Goal: Task Accomplishment & Management: Complete application form

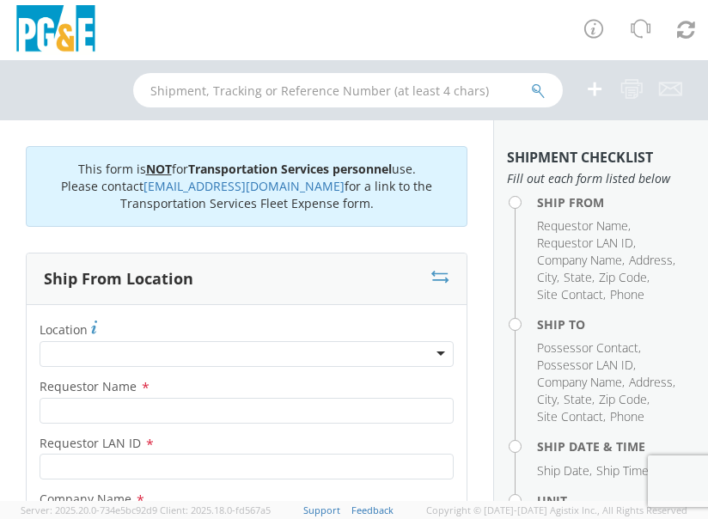
click at [0, 250] on html "annexa Batch Shipping Guide Created with Sketch. calendar Created with Sketch." at bounding box center [354, 259] width 708 height 519
drag, startPoint x: 0, startPoint y: 249, endPoint x: 105, endPoint y: 245, distance: 104.9
drag, startPoint x: 105, startPoint y: 245, endPoint x: 12, endPoint y: 253, distance: 93.1
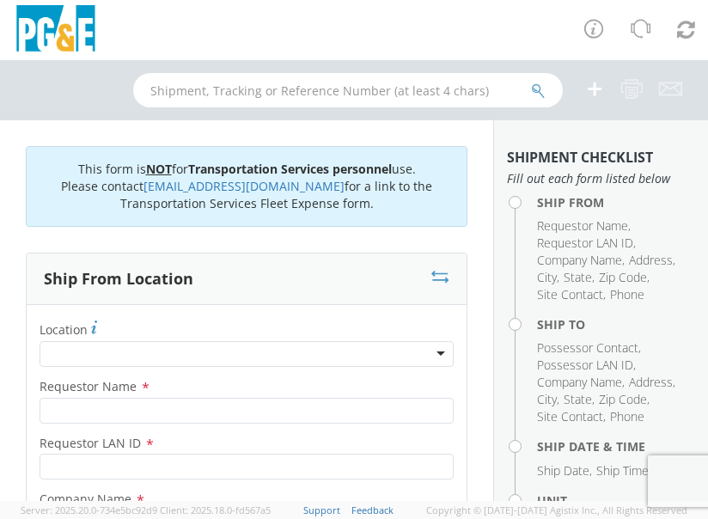
drag, startPoint x: 0, startPoint y: 114, endPoint x: 53, endPoint y: 110, distance: 53.5
click at [53, 110] on div at bounding box center [354, 90] width 708 height 60
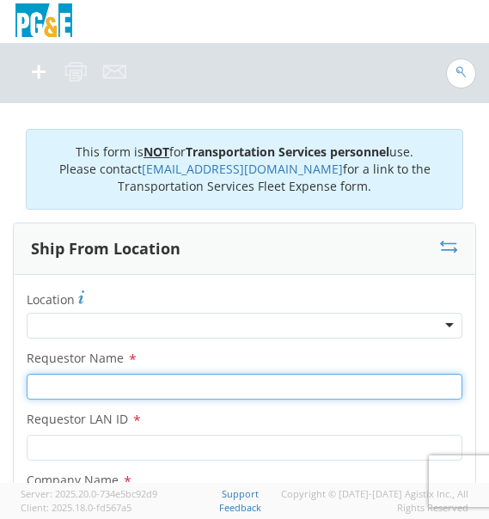
click at [101, 374] on input "Requestor Name *" at bounding box center [245, 387] width 436 height 26
type input "[PERSON_NAME]"
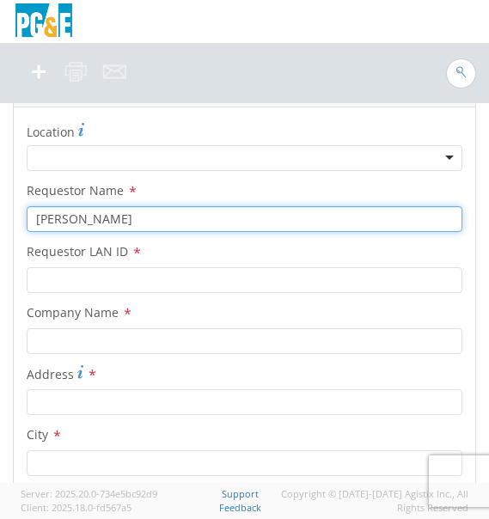
scroll to position [179, 0]
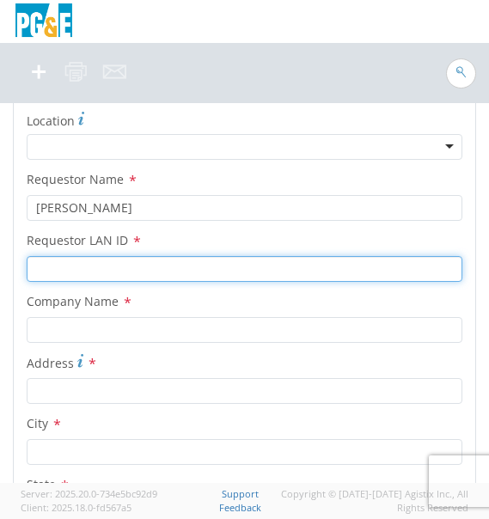
click at [151, 265] on input "Requestor LAN ID *" at bounding box center [245, 269] width 436 height 26
type input "[DATE]"
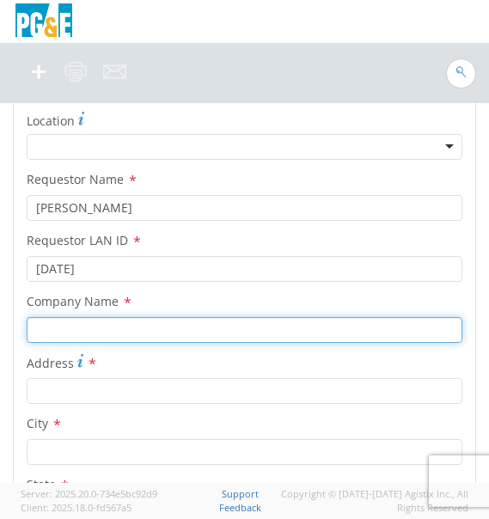
click at [130, 321] on input "text" at bounding box center [245, 330] width 436 height 26
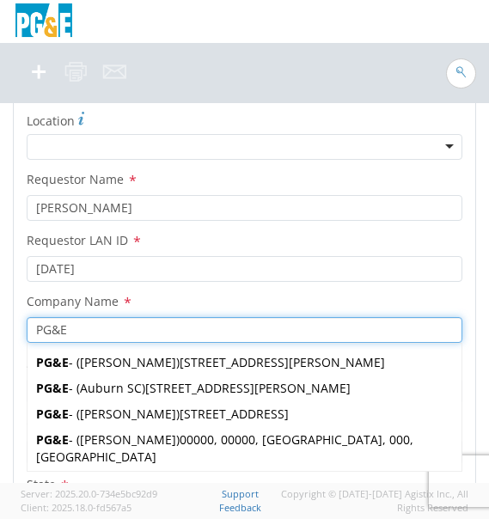
type input "PG&E"
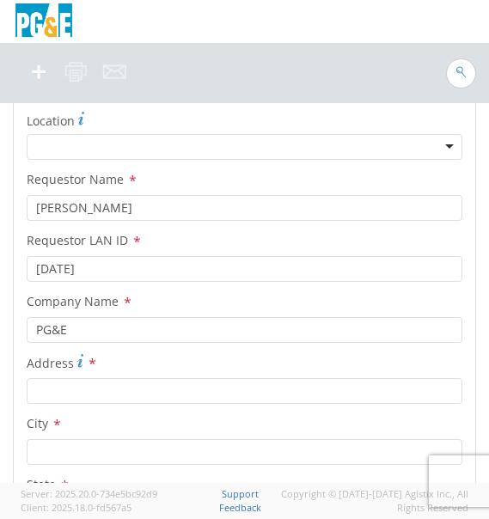
click at [287, 296] on label "Company Name *" at bounding box center [245, 301] width 462 height 22
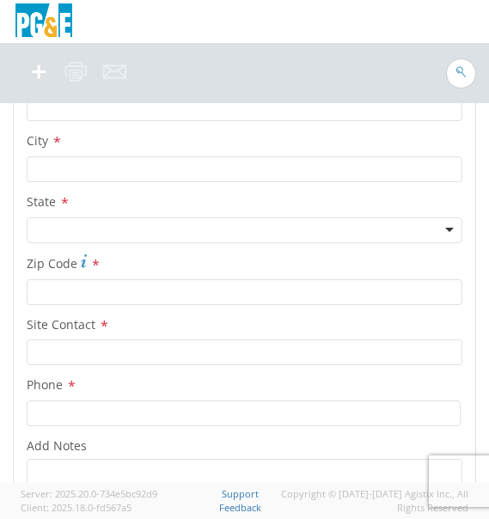
scroll to position [451, 0]
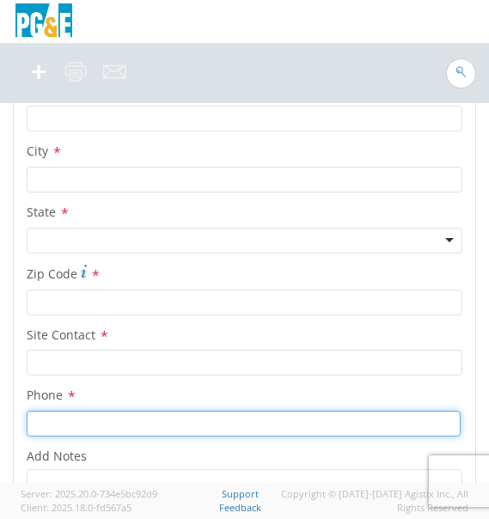
click at [136, 421] on input at bounding box center [244, 424] width 434 height 26
paste input "707-367-1748"
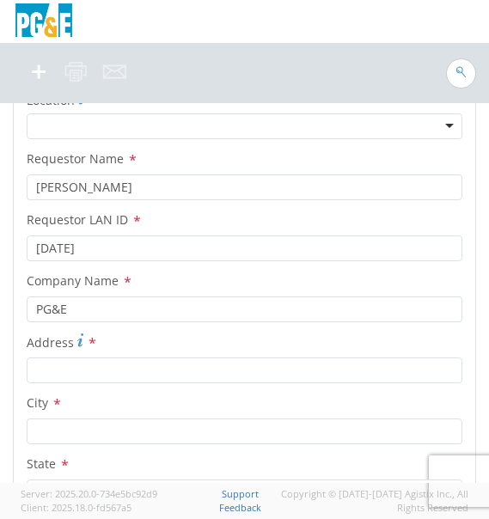
scroll to position [220, 0]
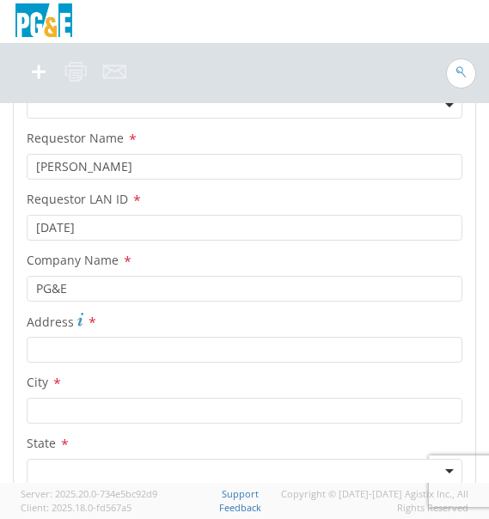
type input "707-367-1748"
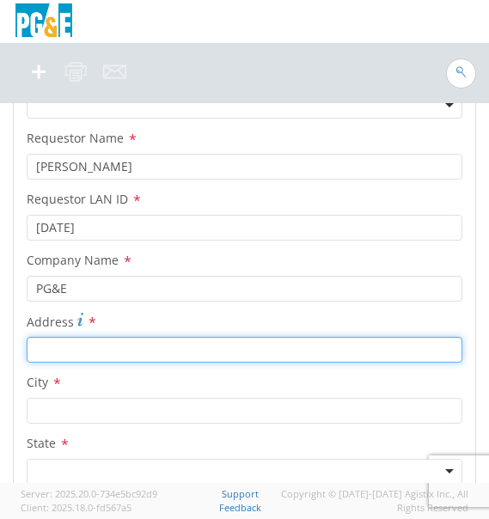
click at [79, 358] on input "Address *" at bounding box center [245, 350] width 436 height 26
type input "11 WALKER ST"
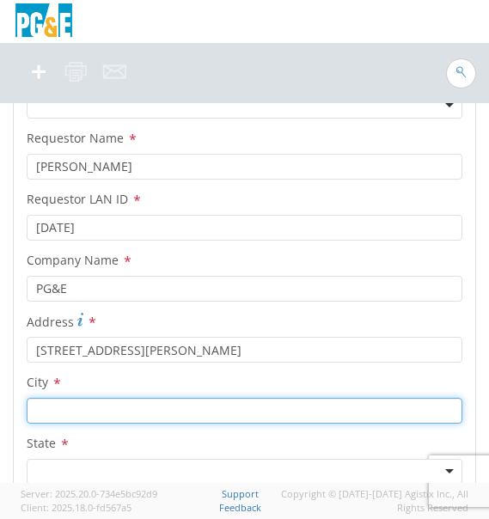
click at [70, 417] on input "text" at bounding box center [245, 411] width 436 height 26
type input "WATSONVILLE"
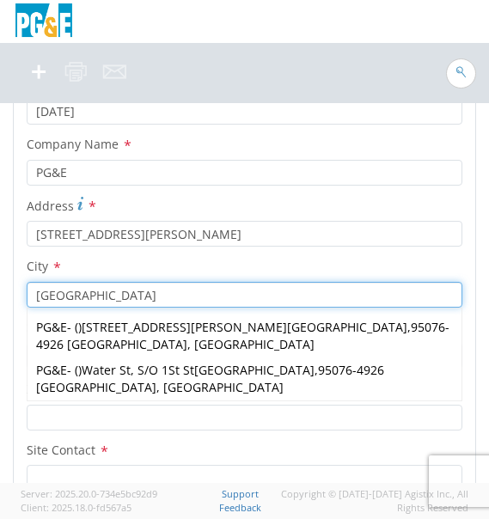
scroll to position [346, 0]
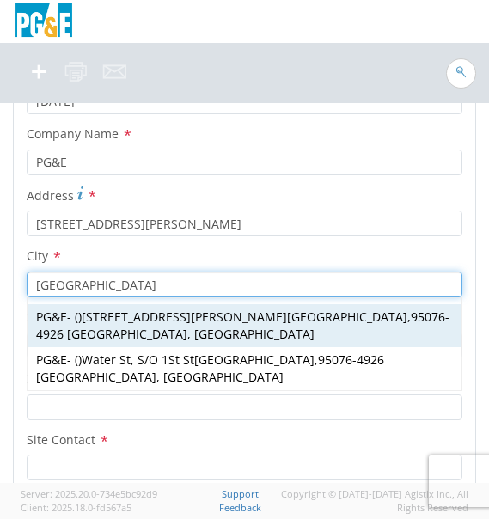
click at [287, 320] on strong "Watsonville" at bounding box center [347, 317] width 120 height 16
type input "11 Walker St"
type input "Watsonville"
type input "95076-4926"
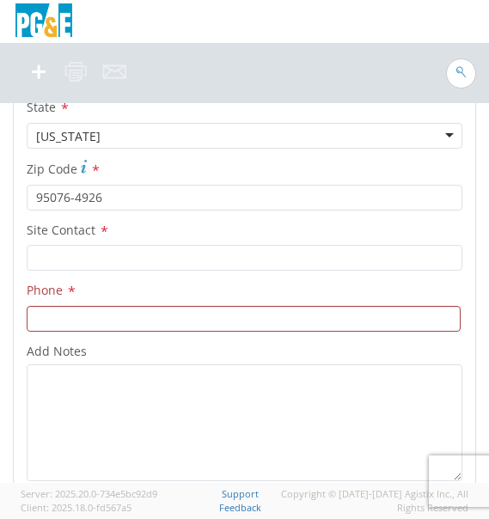
scroll to position [546, 0]
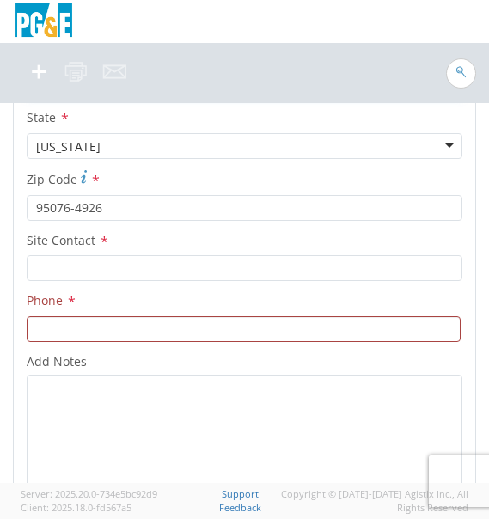
type input "Watsonville"
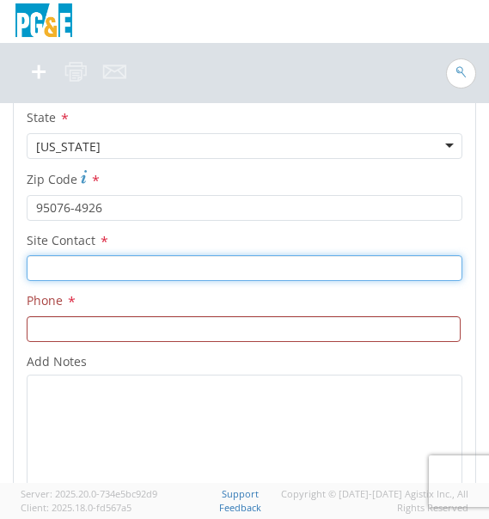
click at [150, 279] on input "text" at bounding box center [245, 268] width 436 height 26
type input "[PERSON_NAME]"
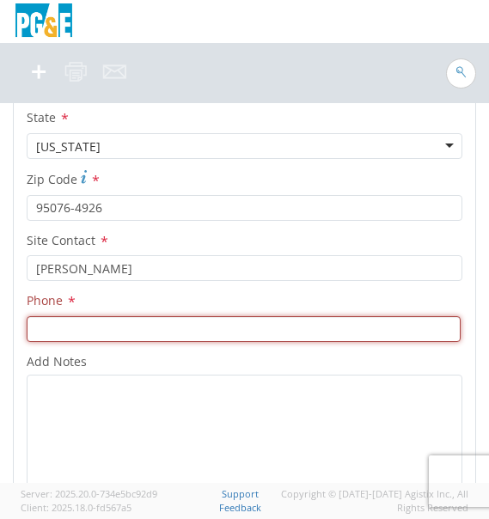
click at [76, 336] on input at bounding box center [244, 329] width 434 height 26
paste input "707-367-1748"
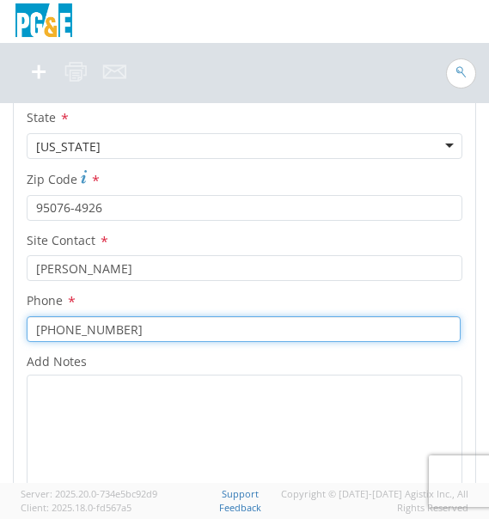
type input "707-367-1748"
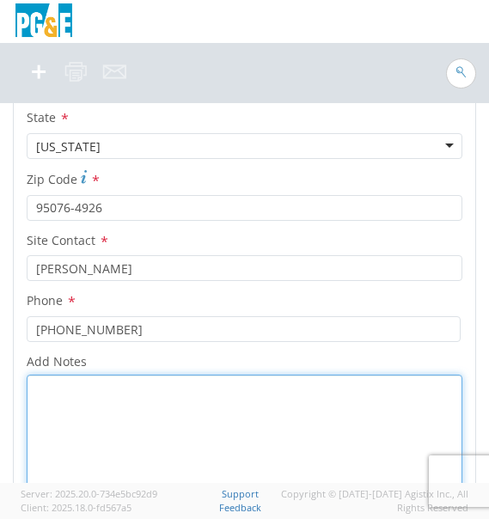
click at [108, 391] on textarea "Add Notes *" at bounding box center [245, 433] width 436 height 117
paste textarea "Eppler Track Machine"
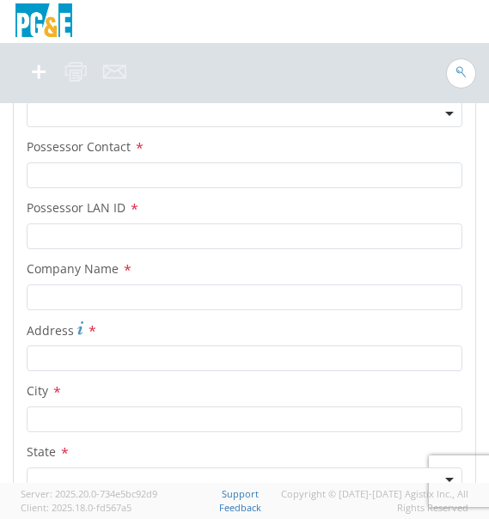
scroll to position [1092, 0]
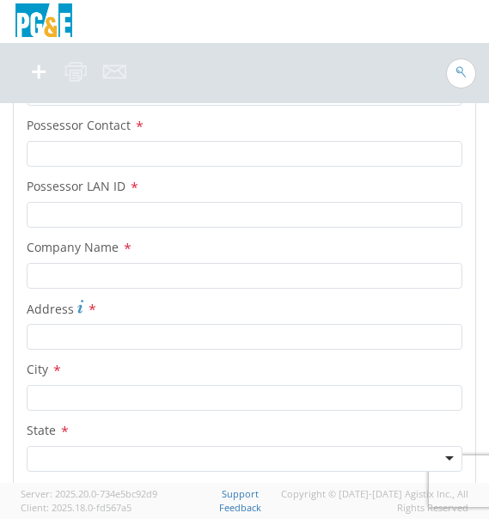
type textarea "Eppler Track Machine"
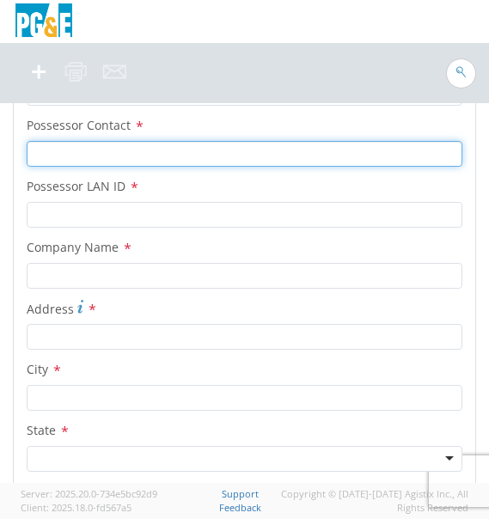
click at [269, 154] on input "Possessor Contact *" at bounding box center [245, 154] width 436 height 26
click at [63, 150] on input "ANFREW RING" at bounding box center [245, 154] width 436 height 26
click at [61, 150] on input "ANFREW RING" at bounding box center [245, 154] width 436 height 26
type input "[PERSON_NAME]"
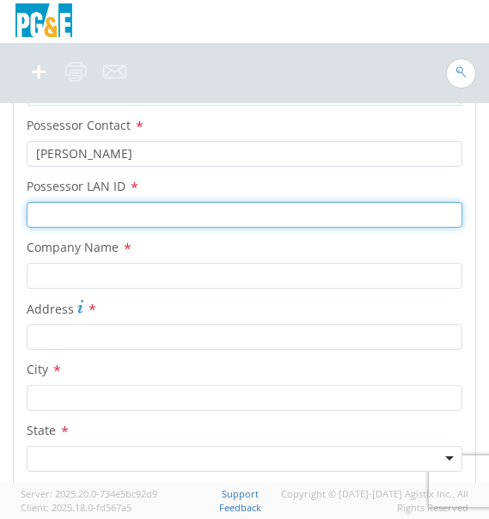
click at [131, 218] on input "Possessor LAN ID *" at bounding box center [245, 215] width 436 height 26
type input "[DATE]"
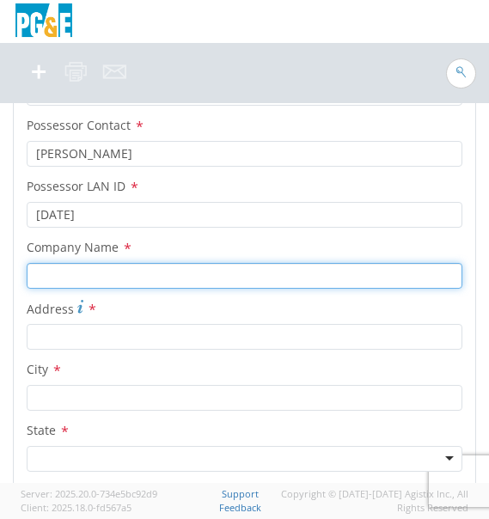
click at [107, 274] on input "text" at bounding box center [245, 276] width 436 height 26
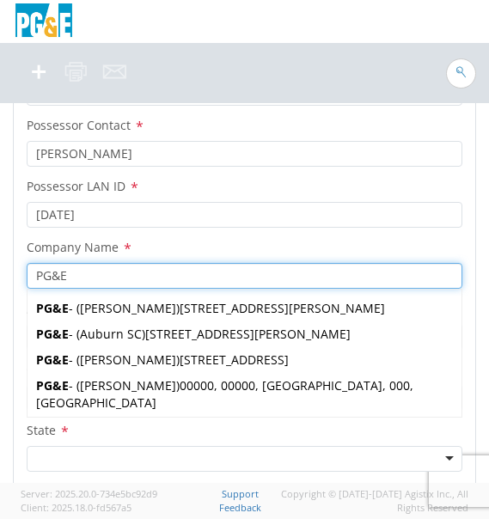
type input "PG&E"
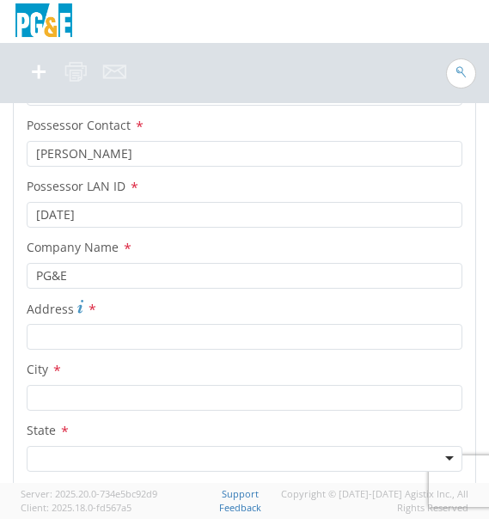
click at [166, 255] on label "Company Name *" at bounding box center [245, 247] width 462 height 22
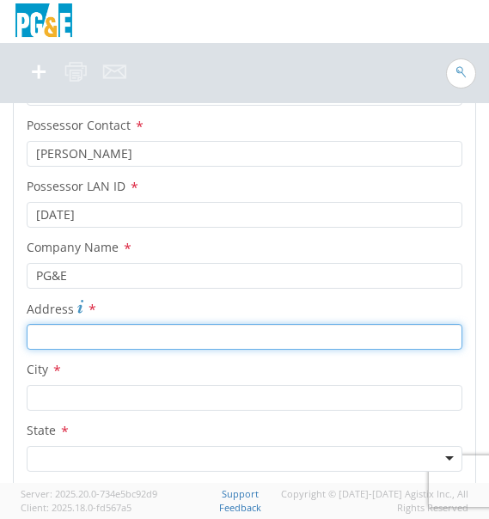
click at [131, 327] on input "Address *" at bounding box center [245, 337] width 436 height 26
type input "704 SNYDER AVE"
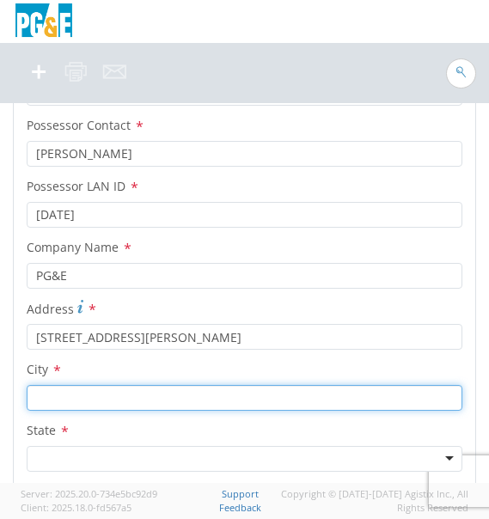
click at [101, 399] on input "text" at bounding box center [245, 398] width 436 height 26
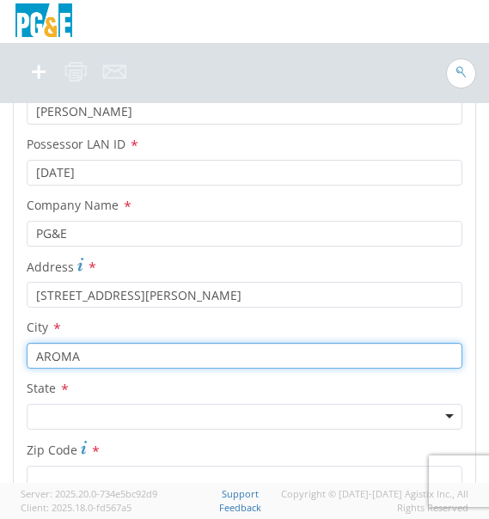
type input "AROMA"
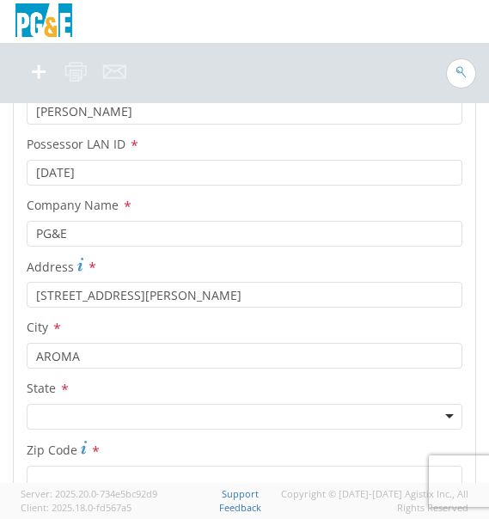
drag, startPoint x: 474, startPoint y: 229, endPoint x: 476, endPoint y: 242, distance: 12.3
click at [476, 242] on div "This form is NOT for Transportation Services personnel use. Please contact pgef…" at bounding box center [244, 293] width 489 height 380
click at [274, 408] on div at bounding box center [245, 417] width 436 height 26
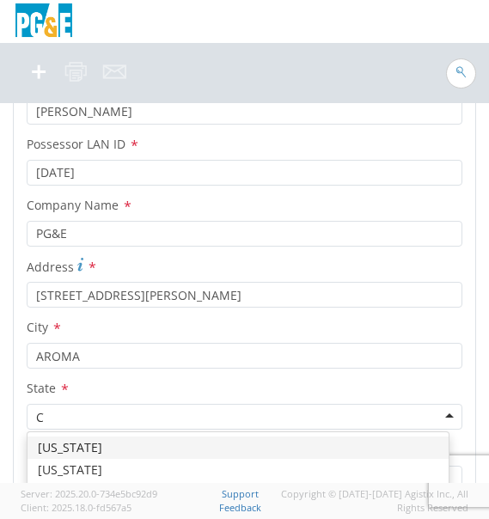
type input "CA"
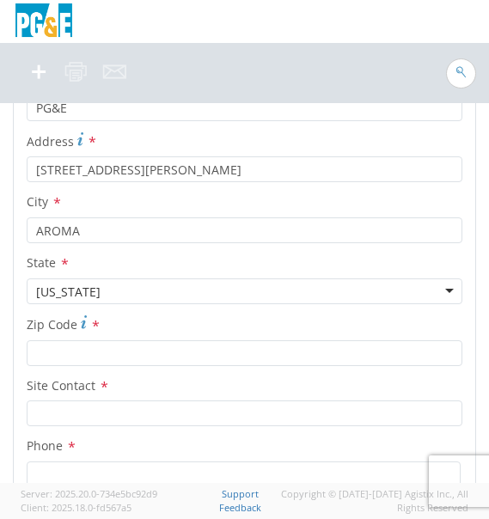
scroll to position [1280, 0]
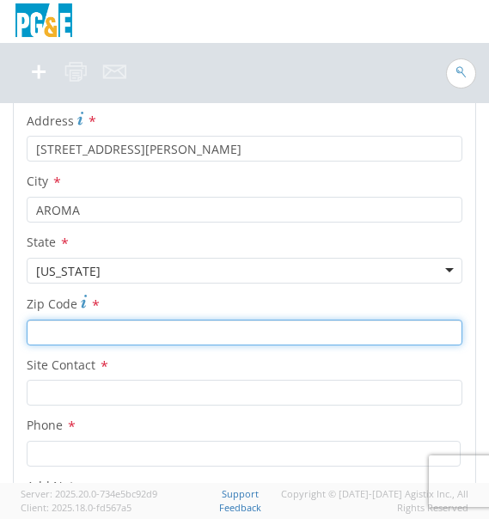
click at [285, 326] on input "Zip Code *" at bounding box center [245, 333] width 436 height 26
type input "95004"
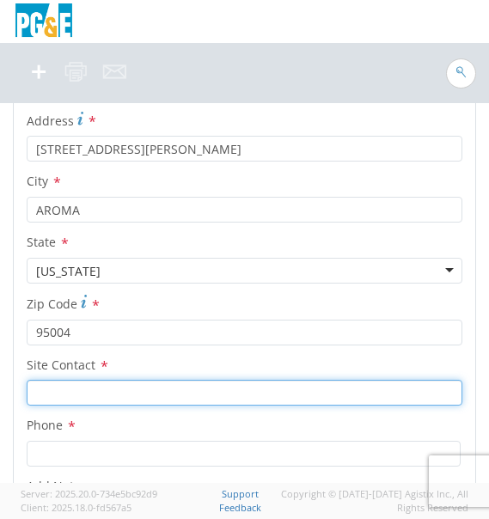
click at [211, 395] on input "text" at bounding box center [245, 393] width 436 height 26
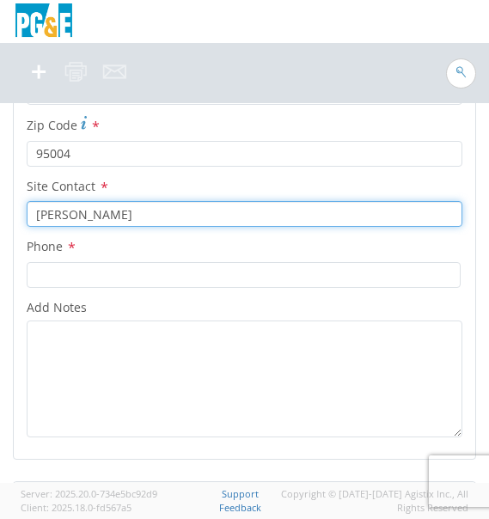
scroll to position [1479, 0]
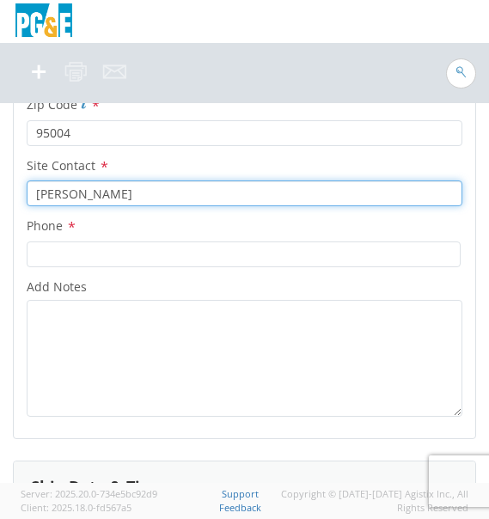
type input "[PERSON_NAME]"
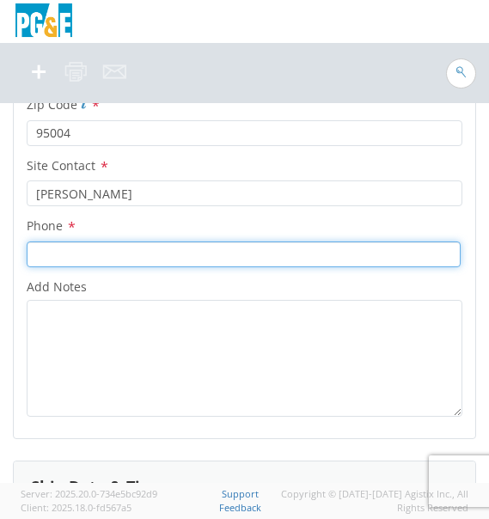
click at [54, 248] on input at bounding box center [244, 255] width 434 height 26
type input "[PHONE_NUMBER]"
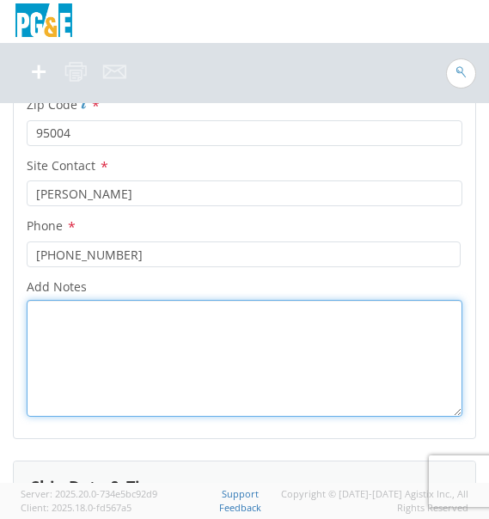
click at [89, 330] on textarea "Add Notes *" at bounding box center [245, 358] width 436 height 117
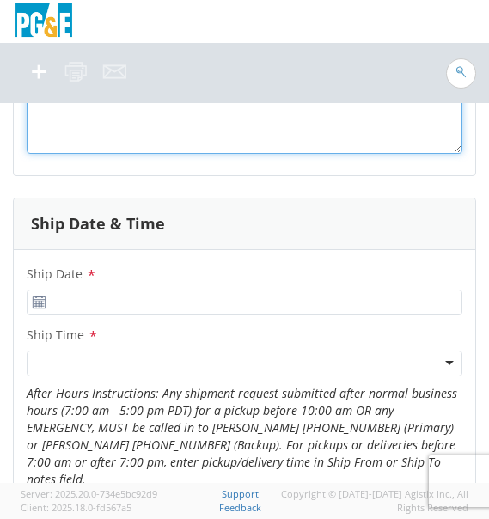
scroll to position [1752, 0]
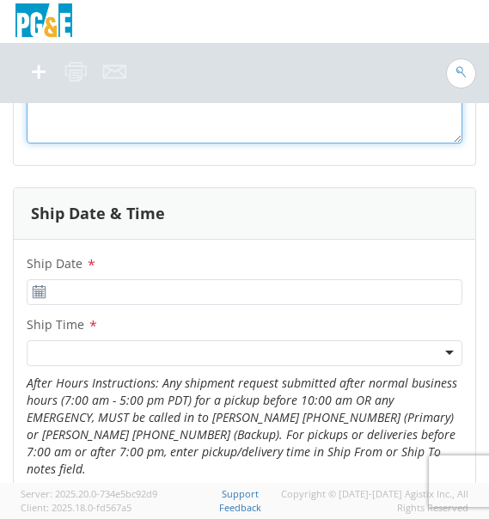
type textarea "[PERSON_NAME] MACHINE"
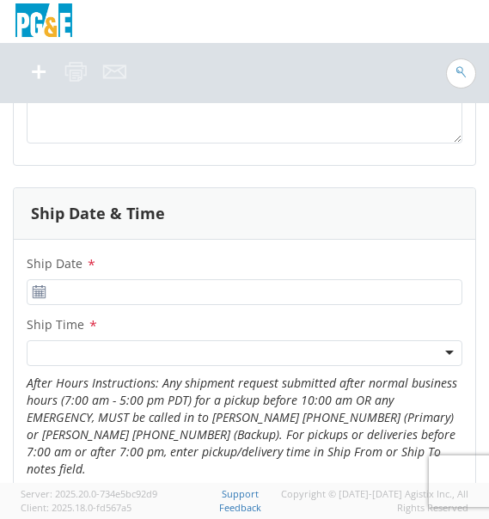
click at [39, 286] on use at bounding box center [39, 291] width 12 height 12
click at [40, 291] on use at bounding box center [39, 291] width 12 height 12
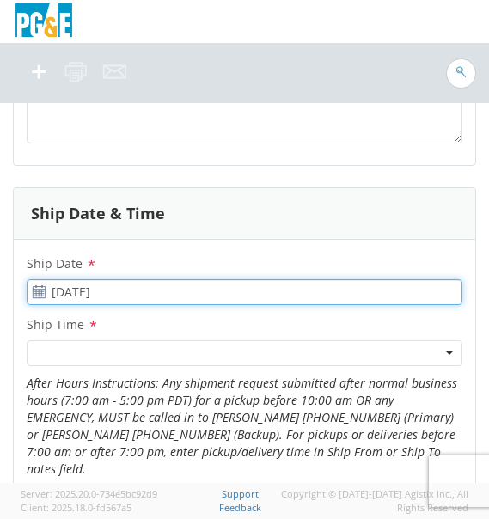
click at [74, 288] on input "[DATE]" at bounding box center [245, 292] width 436 height 26
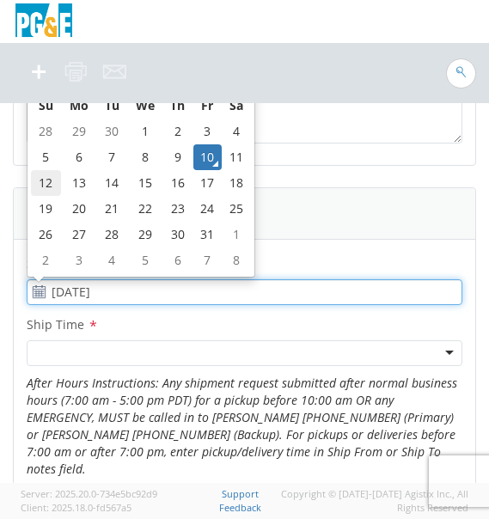
click at [53, 186] on td "12" at bounding box center [46, 183] width 30 height 26
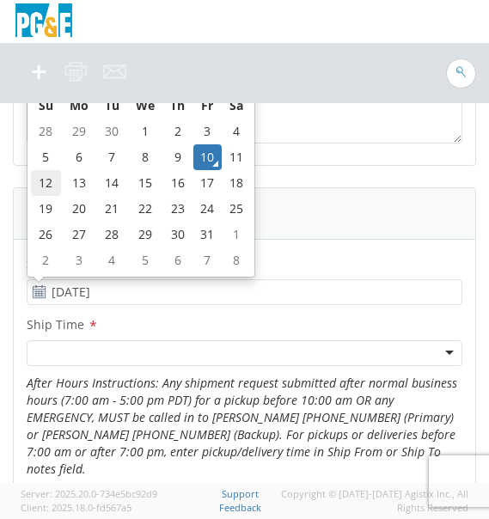
type input "10/12/2025"
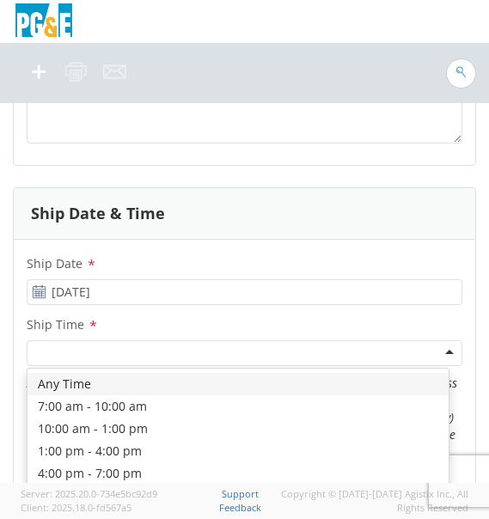
click at [153, 346] on div at bounding box center [245, 353] width 436 height 26
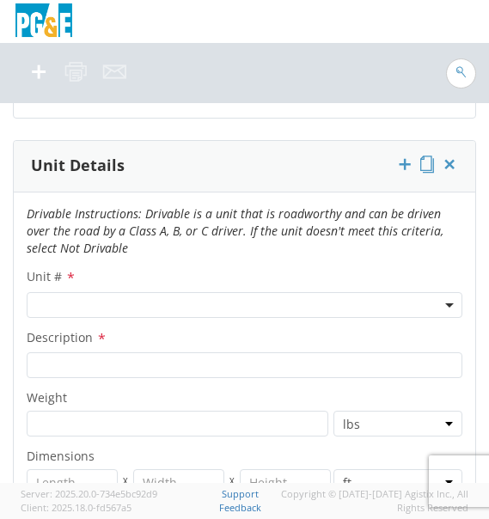
scroll to position [2144, 0]
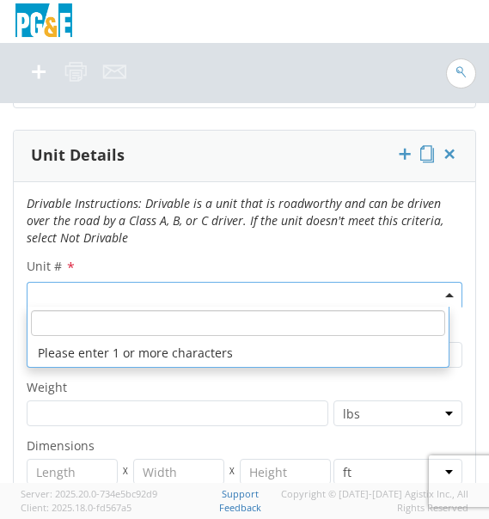
click at [138, 282] on span at bounding box center [245, 295] width 436 height 26
click at [138, 310] on input "search" at bounding box center [238, 323] width 414 height 26
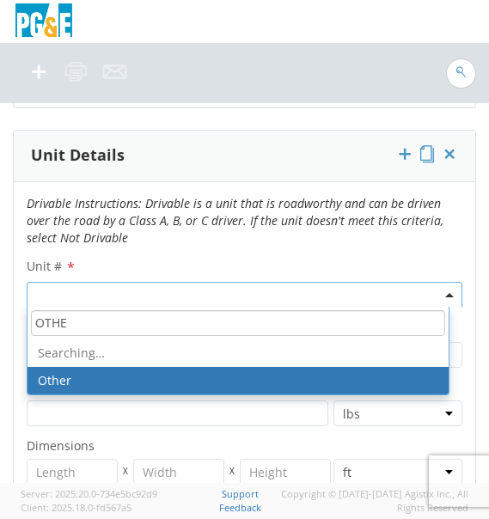
type input "OTHER"
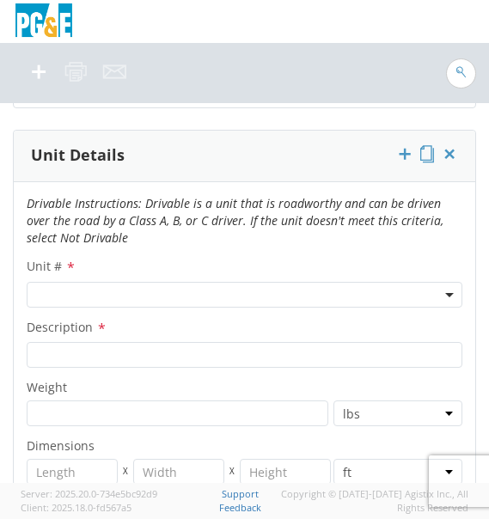
click at [63, 357] on div "Unit # * Description * Weight * lbs kgs Dimensions * X X in cm ft Drivable * Dr…" at bounding box center [245, 496] width 462 height 482
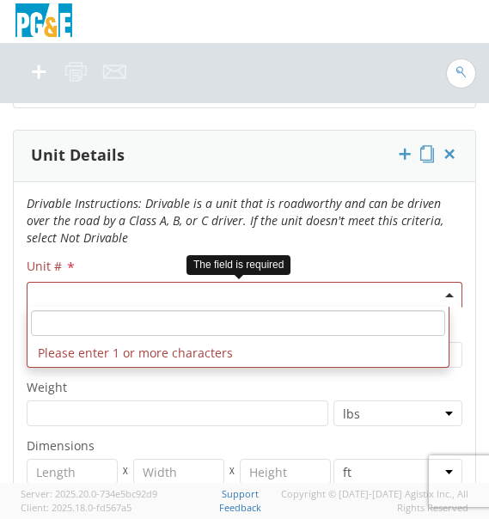
click at [284, 288] on span at bounding box center [245, 295] width 436 height 26
click at [223, 341] on li "Please enter 1 or more characters" at bounding box center [238, 353] width 421 height 28
click at [202, 315] on input "search" at bounding box center [238, 323] width 414 height 26
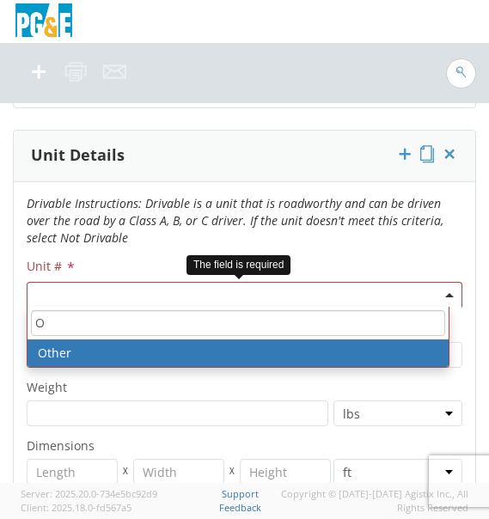
type input "O"
select select "Other"
select select "? undefined:undefined ?"
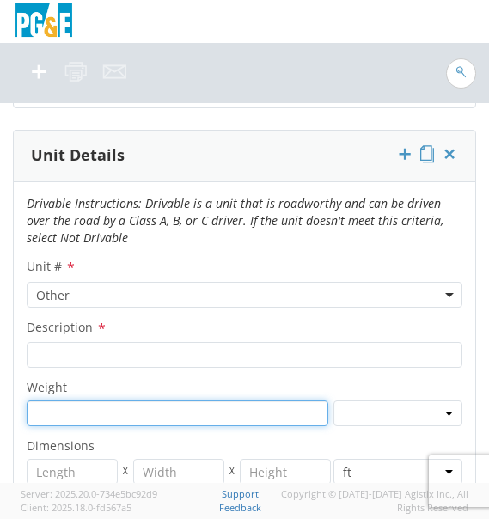
click at [85, 401] on input "number" at bounding box center [178, 414] width 302 height 26
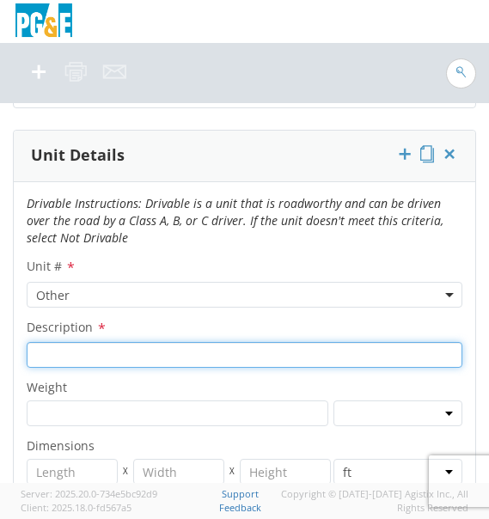
click at [113, 349] on input "Description *" at bounding box center [245, 355] width 436 height 26
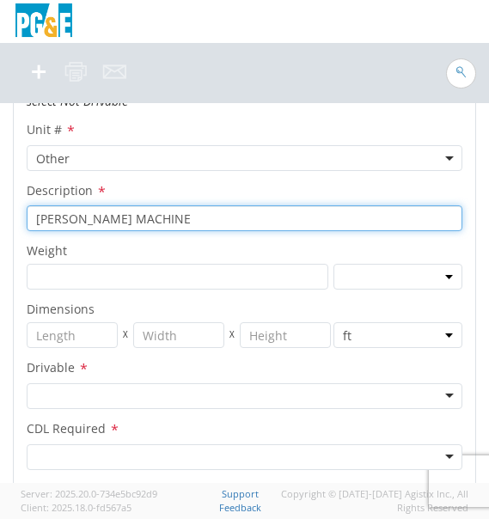
scroll to position [2291, 0]
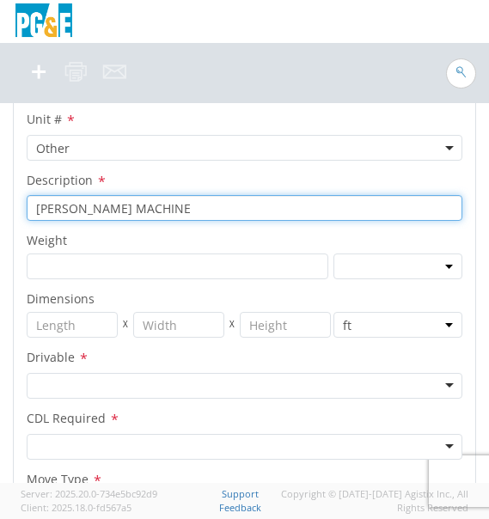
type input "[PERSON_NAME] MACHINE"
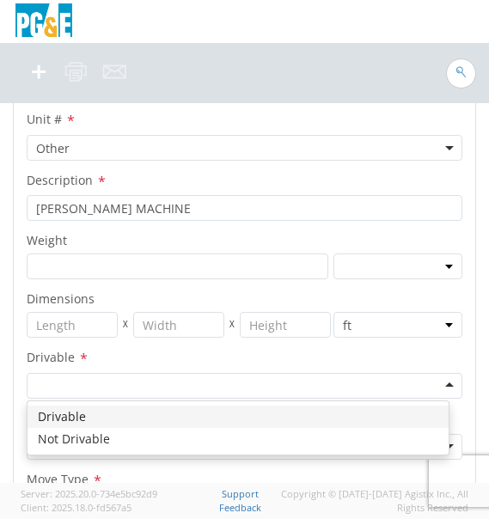
click at [434, 373] on div at bounding box center [245, 386] width 436 height 26
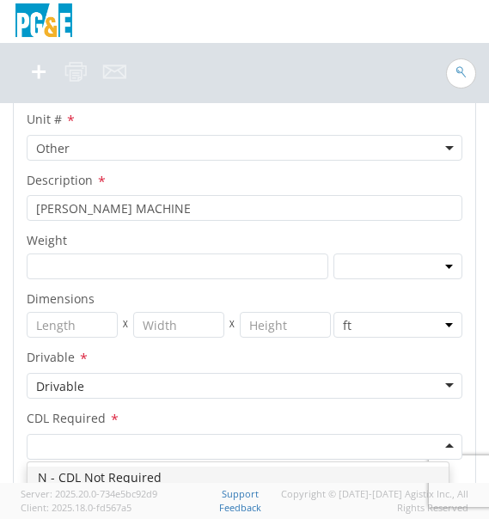
click at [91, 438] on div at bounding box center [245, 447] width 436 height 26
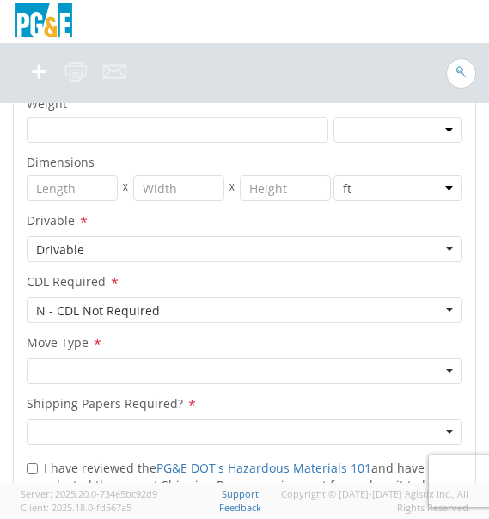
scroll to position [2491, 0]
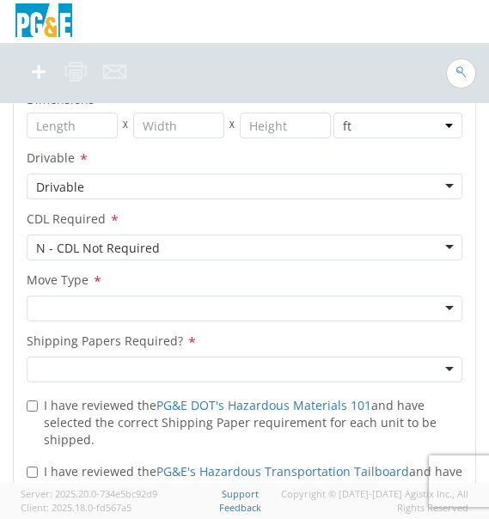
click at [431, 298] on div at bounding box center [245, 309] width 436 height 26
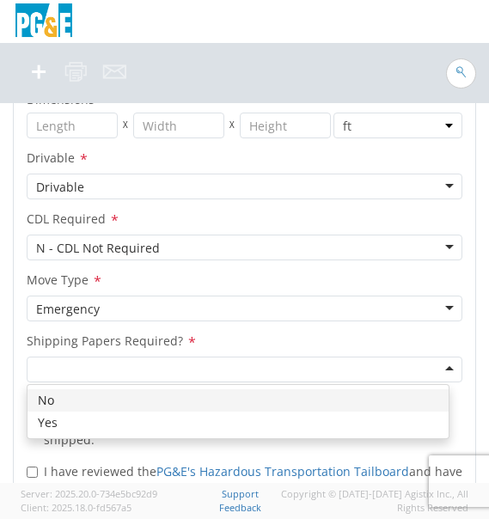
click at [110, 359] on div at bounding box center [245, 370] width 436 height 26
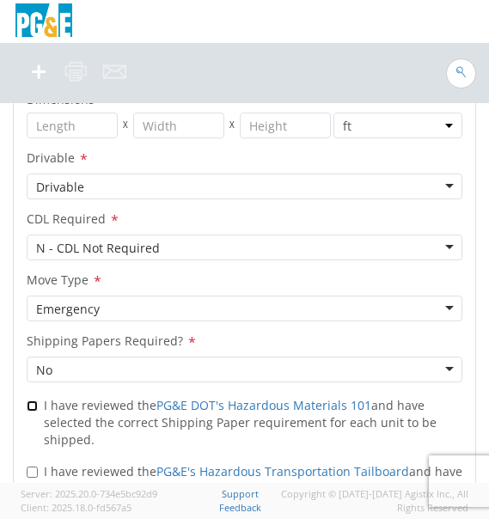
click at [37, 401] on input "I have reviewed the PG&E DOT's Hazardous Materials 101 and have selected the co…" at bounding box center [32, 406] width 11 height 11
checkbox input "true"
click at [35, 467] on input "I have reviewed the PG&E's Hazardous Transportation Tailboard and have selected…" at bounding box center [32, 472] width 11 height 11
checkbox input "true"
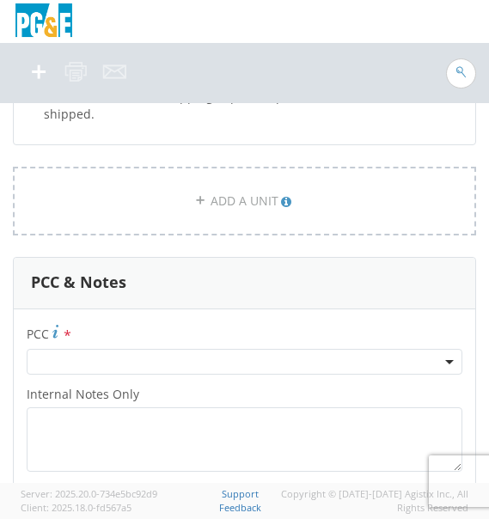
scroll to position [2872, 0]
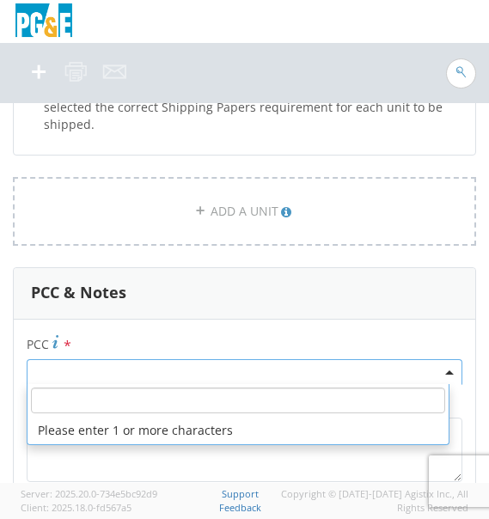
click at [401, 359] on span at bounding box center [245, 372] width 436 height 26
click at [353, 388] on input "number" at bounding box center [238, 401] width 414 height 26
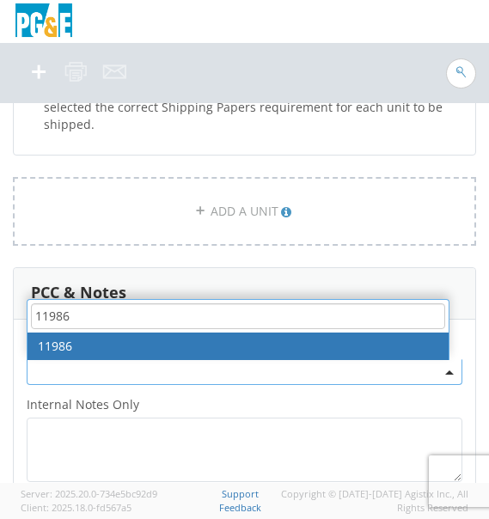
type input "11986"
select select "11986"
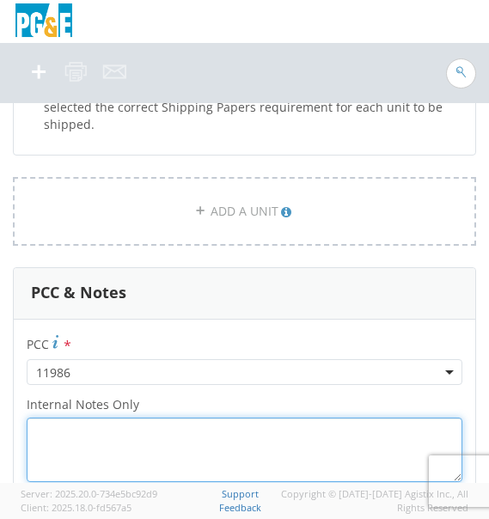
click at [183, 419] on textarea "Internal Notes Only *" at bounding box center [245, 450] width 436 height 64
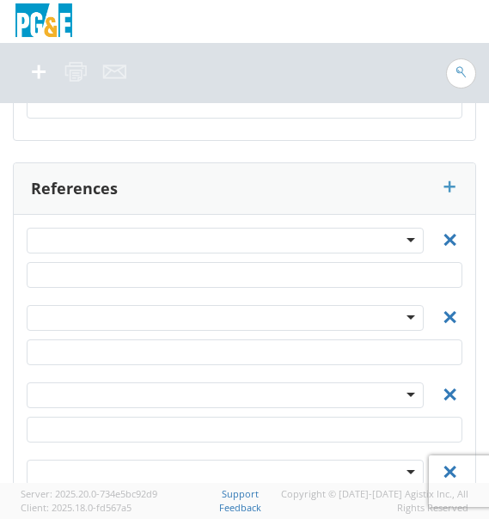
scroll to position [3597, 0]
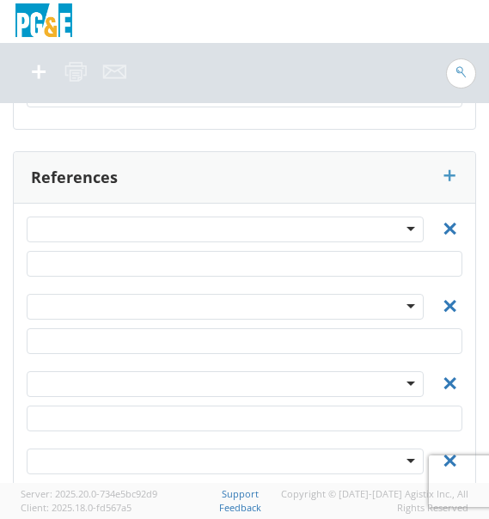
type textarea "EPPLER TRACK MACHINE"
click at [397, 217] on div at bounding box center [225, 230] width 397 height 26
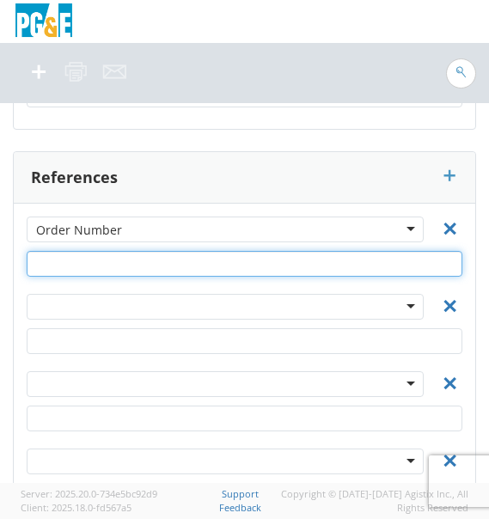
click at [144, 251] on input "text" at bounding box center [245, 264] width 436 height 26
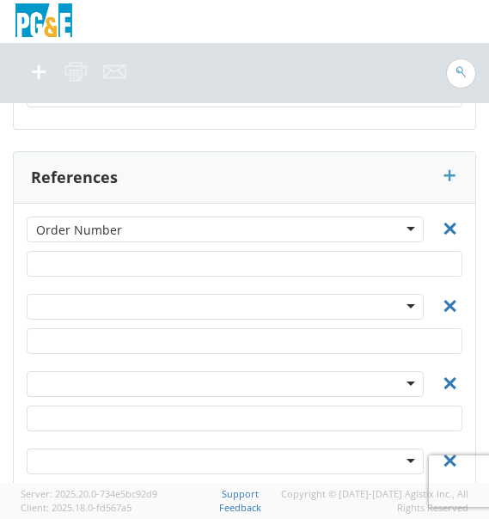
click at [49, 217] on div at bounding box center [245, 247] width 462 height 60
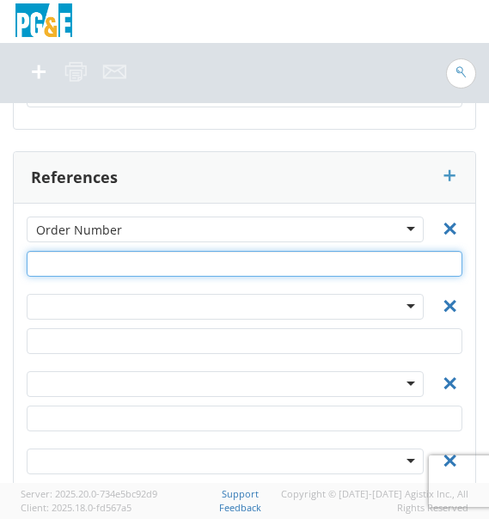
click at [53, 251] on input "text" at bounding box center [245, 264] width 436 height 26
paste input "35395045"
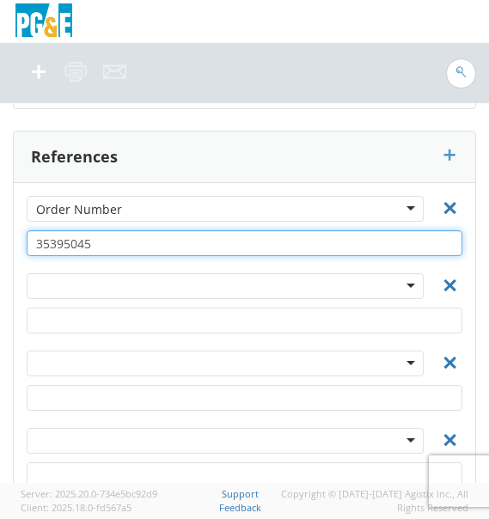
scroll to position [3777, 0]
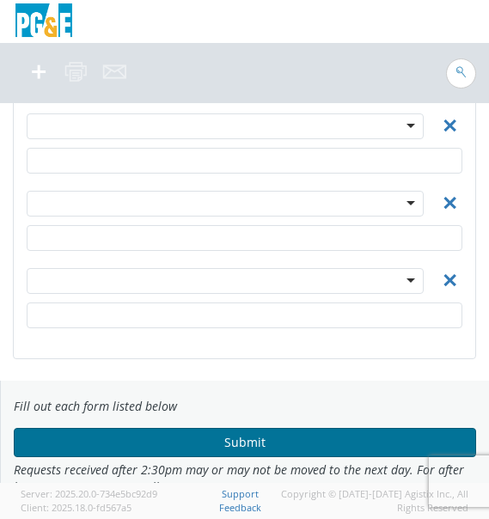
type input "35395045"
click at [205, 428] on button "Submit" at bounding box center [245, 442] width 462 height 29
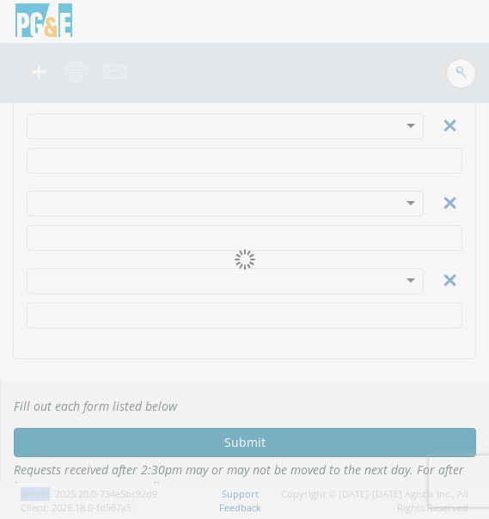
click at [205, 411] on div at bounding box center [244, 259] width 489 height 519
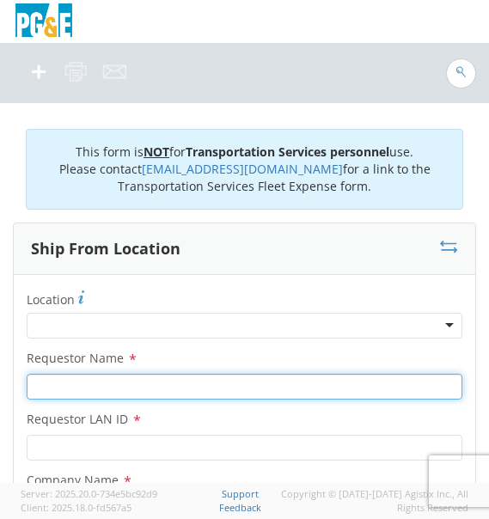
click at [386, 386] on input "Requestor Name *" at bounding box center [245, 387] width 436 height 26
type input "[PERSON_NAME]"
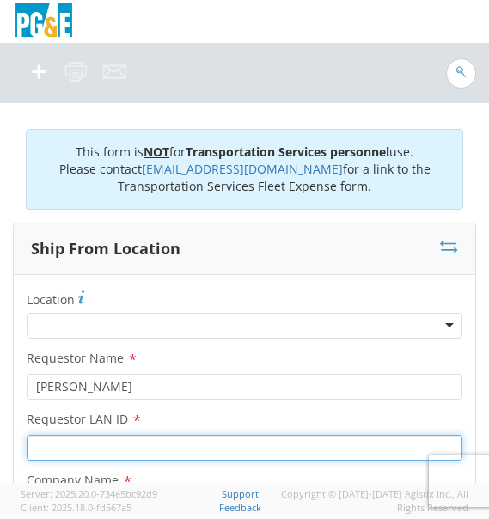
click at [296, 448] on input "Requestor LAN ID *" at bounding box center [245, 448] width 436 height 26
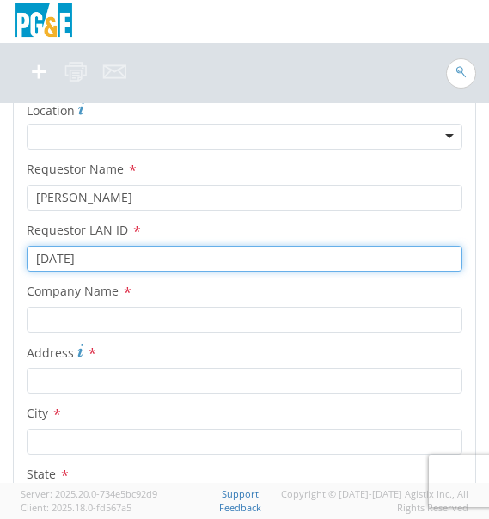
scroll to position [179, 0]
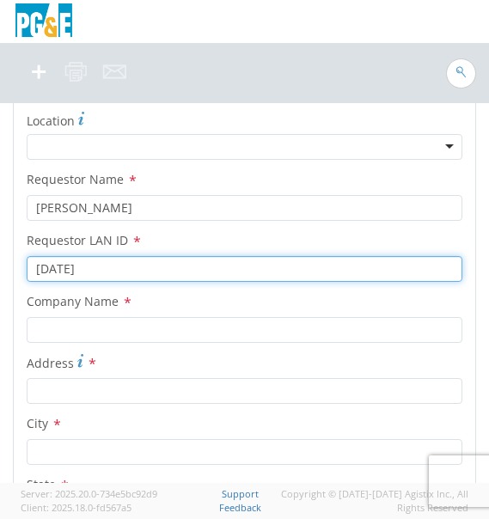
type input "[DATE]"
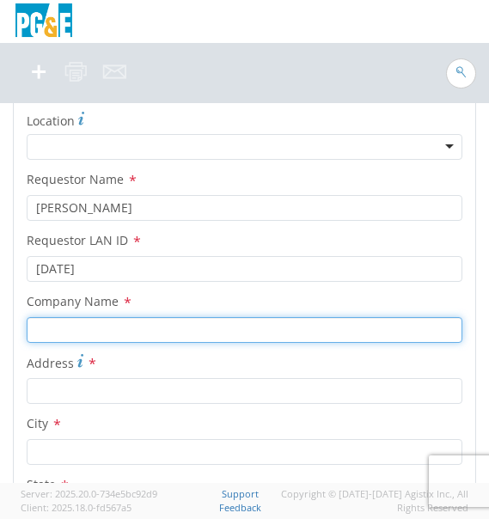
click at [103, 324] on input "text" at bounding box center [245, 330] width 436 height 26
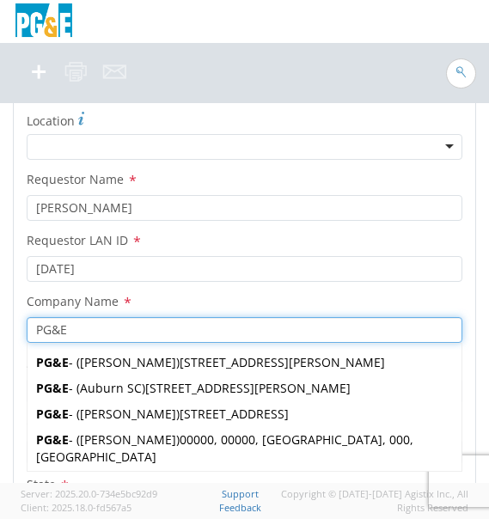
type input "PG&E"
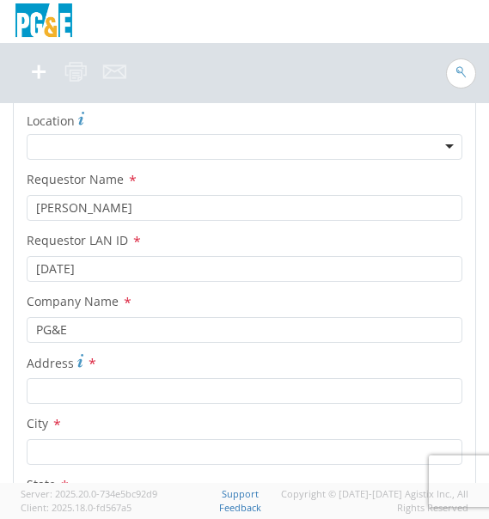
click at [180, 309] on label "Company Name *" at bounding box center [245, 301] width 462 height 22
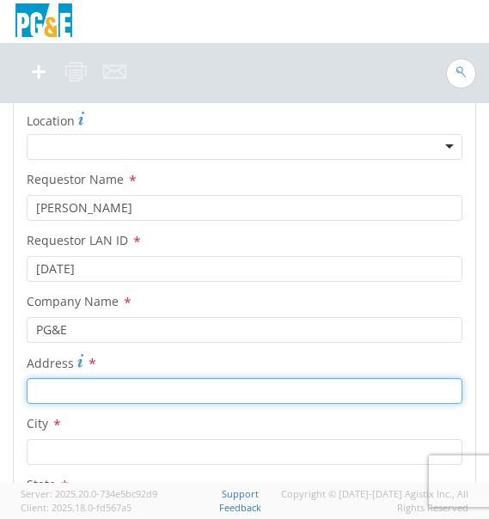
click at [127, 393] on input "Address *" at bounding box center [245, 391] width 436 height 26
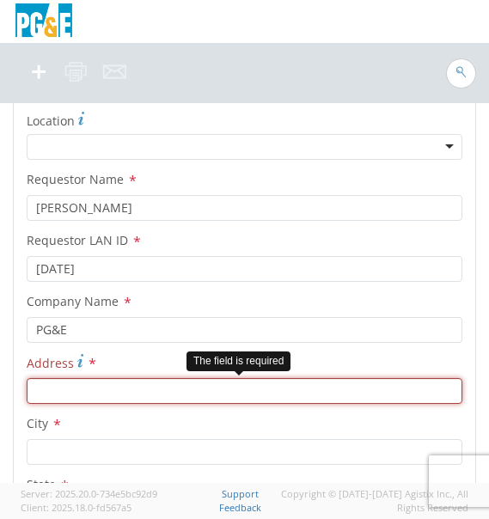
click at [66, 394] on input "Address *" at bounding box center [245, 391] width 436 height 26
paste input "[STREET_ADDRESS]"
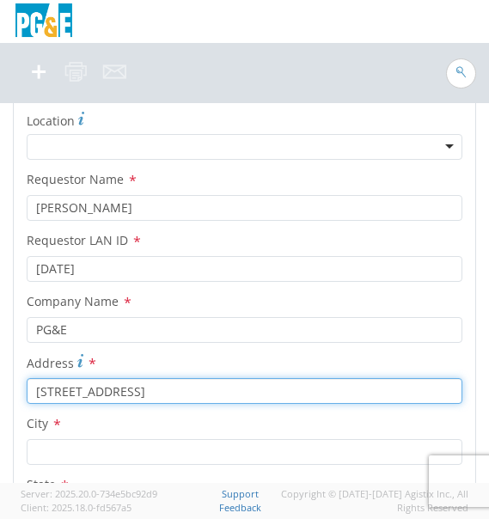
type input "[STREET_ADDRESS]"
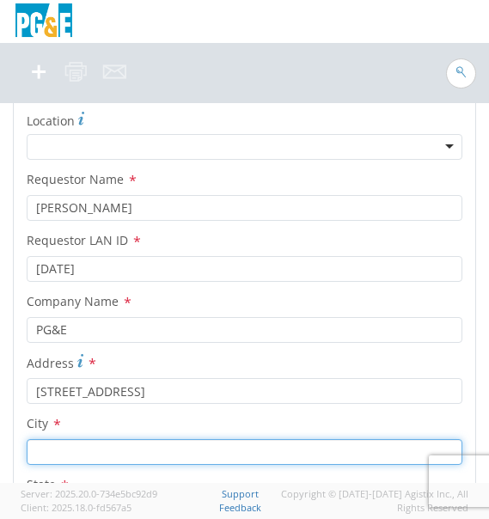
click at [68, 443] on input "text" at bounding box center [245, 452] width 436 height 26
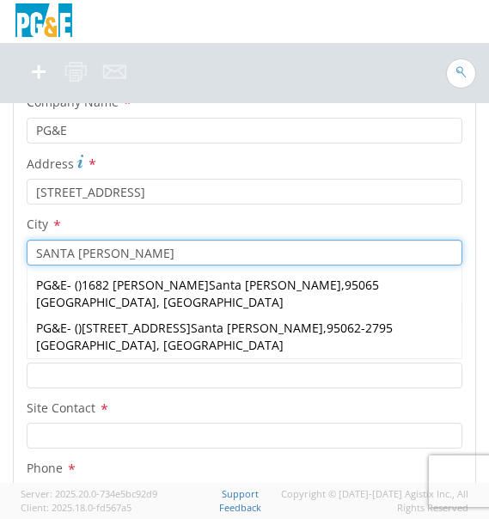
scroll to position [409, 0]
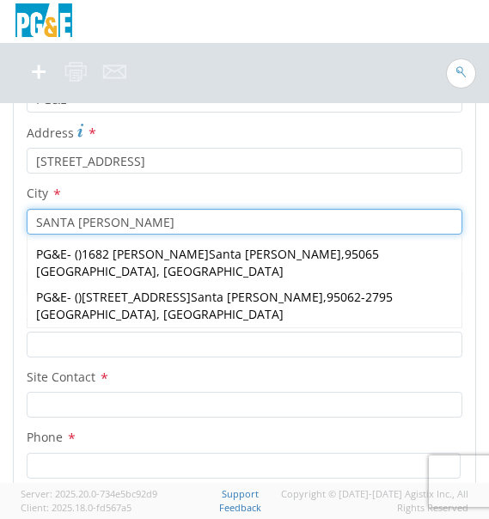
type input "SANTA [PERSON_NAME]"
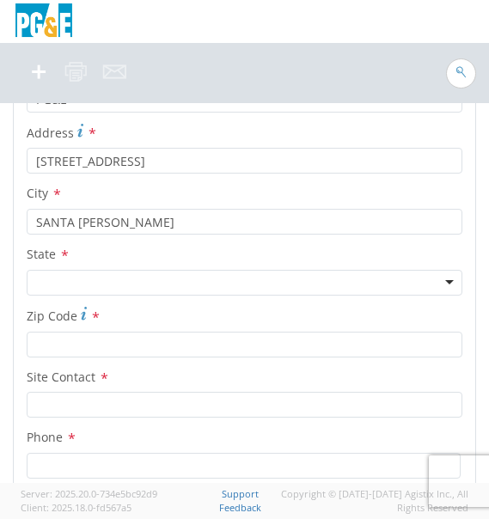
click at [383, 182] on label "City *" at bounding box center [245, 193] width 462 height 22
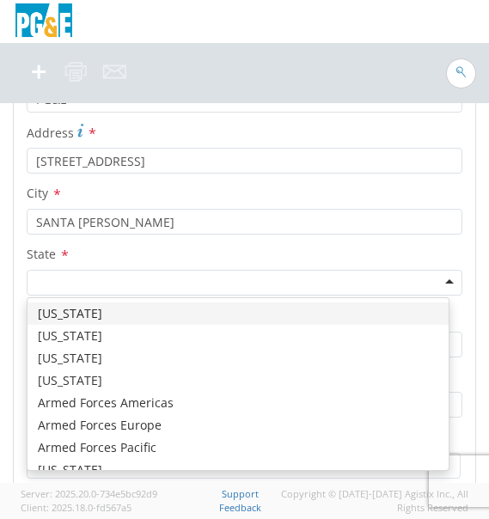
click at [133, 274] on div at bounding box center [245, 283] width 436 height 26
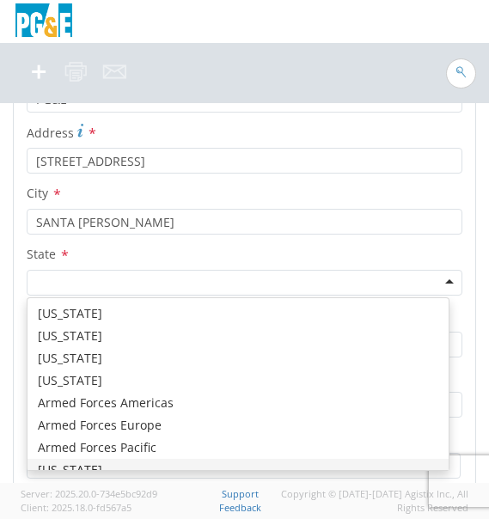
scroll to position [0, 0]
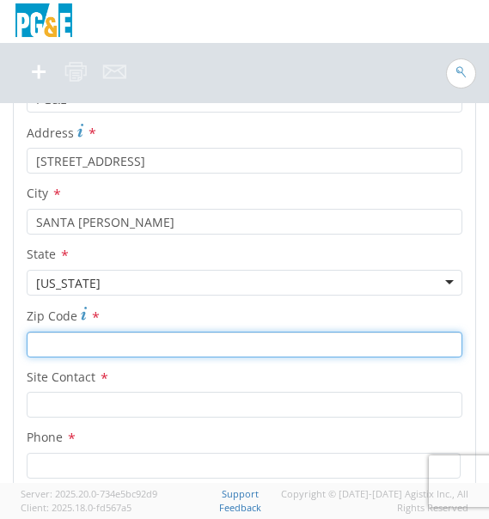
click at [87, 339] on input "Zip Code *" at bounding box center [245, 345] width 436 height 26
type input "95062"
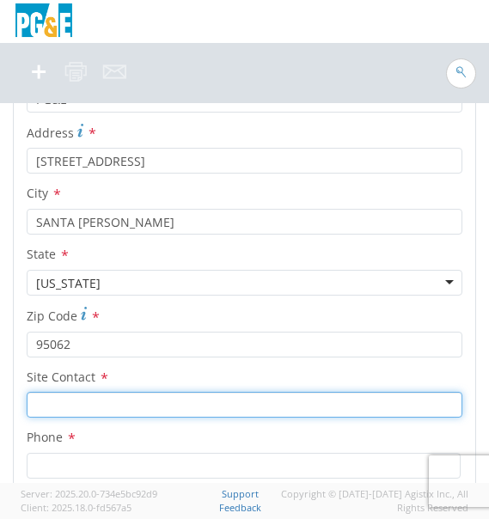
click at [83, 405] on input "text" at bounding box center [245, 405] width 436 height 26
type input "[PERSON_NAME]"
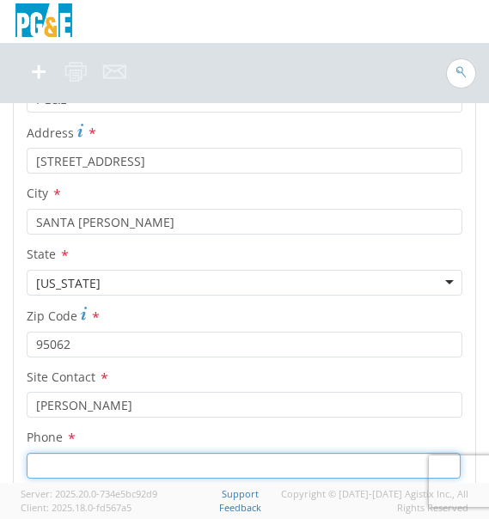
click at [79, 475] on input at bounding box center [244, 466] width 434 height 26
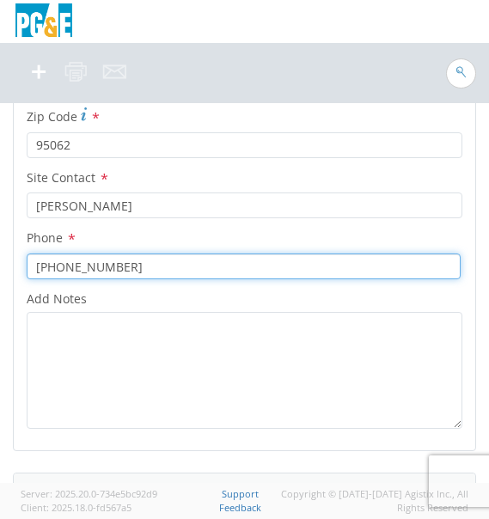
scroll to position [766, 0]
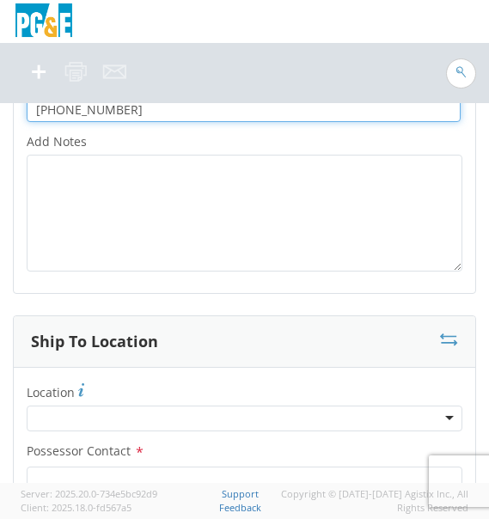
type input "[PHONE_NUMBER]"
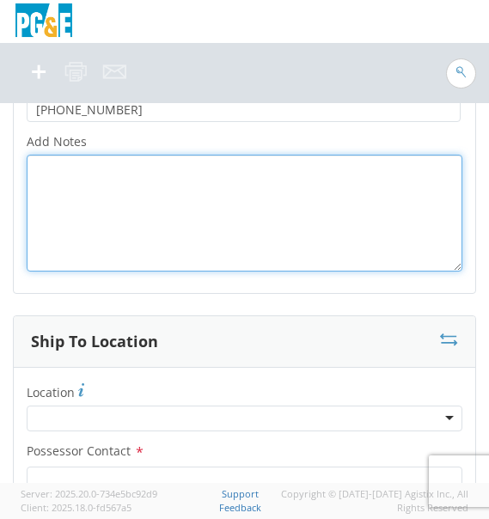
click at [259, 260] on textarea "Add Notes *" at bounding box center [245, 213] width 436 height 117
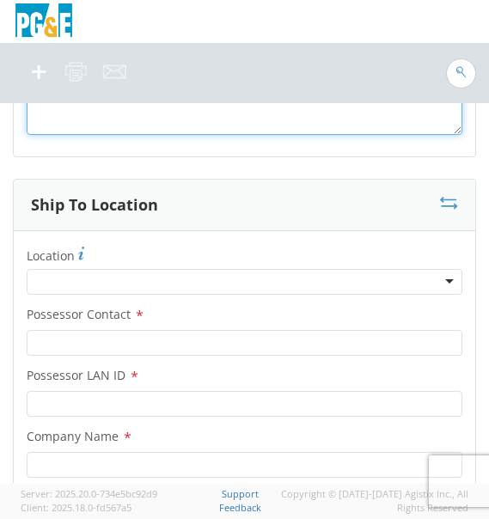
scroll to position [987, 0]
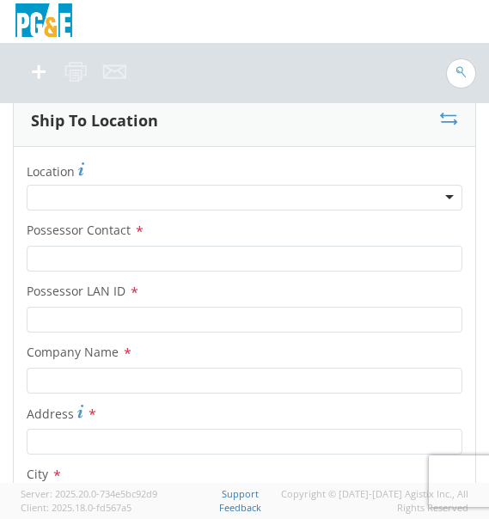
type textarea "[PERSON_NAME] MACHINE"
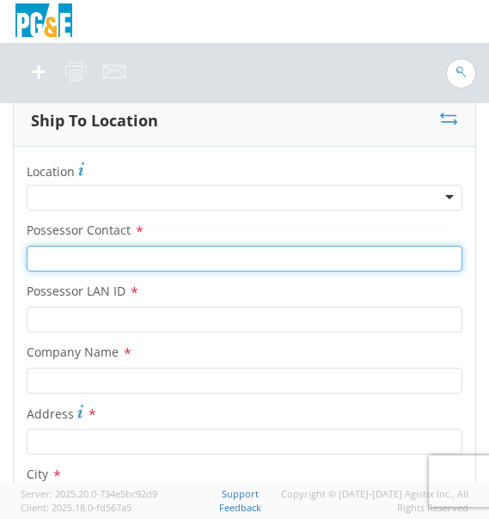
click at [96, 255] on input "Possessor Contact *" at bounding box center [245, 259] width 436 height 26
type input "[PERSON_NAME]"
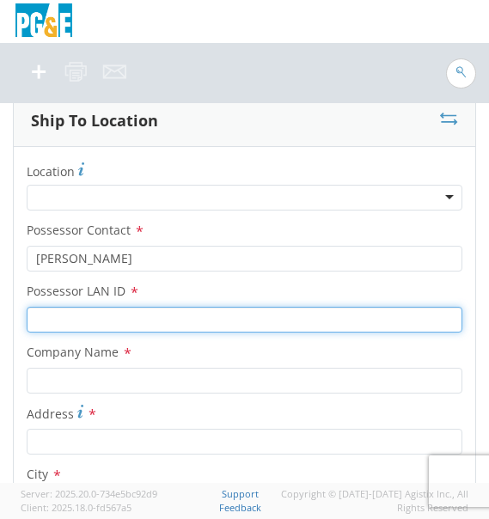
click at [95, 319] on input "Possessor LAN ID *" at bounding box center [245, 320] width 436 height 26
type input "[DATE]"
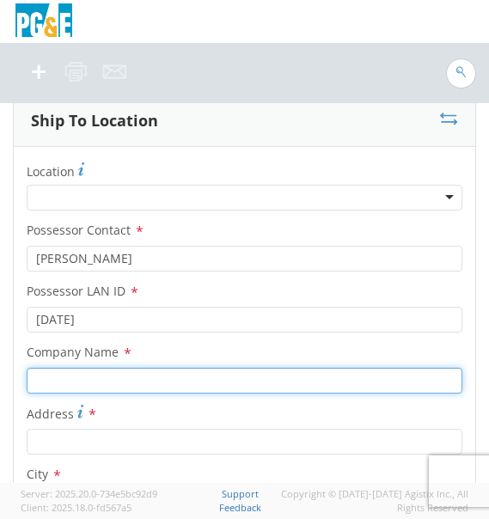
click at [87, 380] on input "text" at bounding box center [245, 381] width 436 height 26
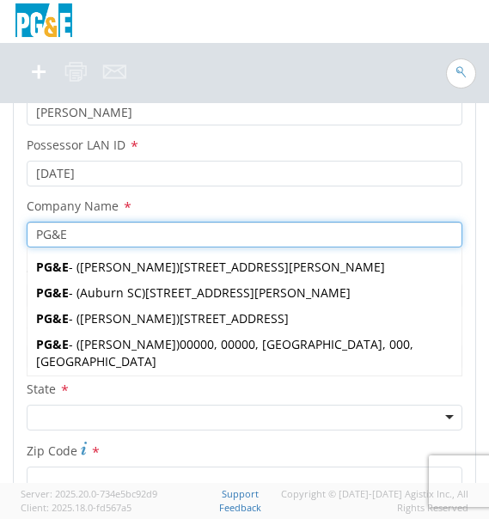
scroll to position [1154, 0]
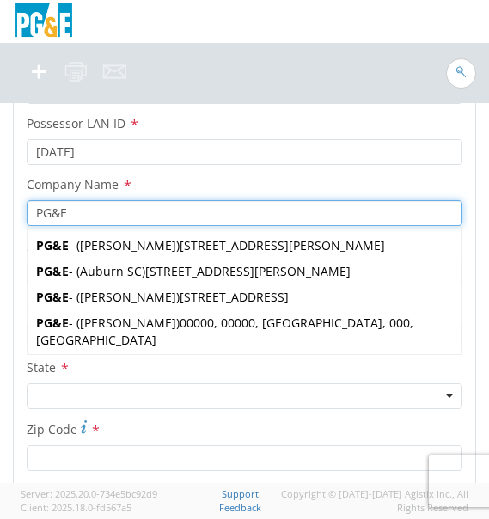
type input "PG&E"
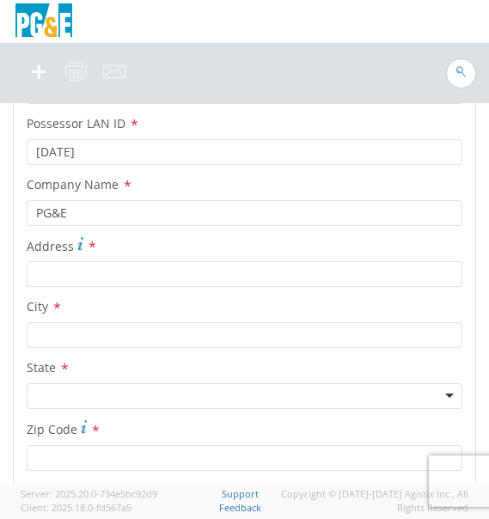
click at [302, 187] on label "Company Name *" at bounding box center [245, 185] width 462 height 22
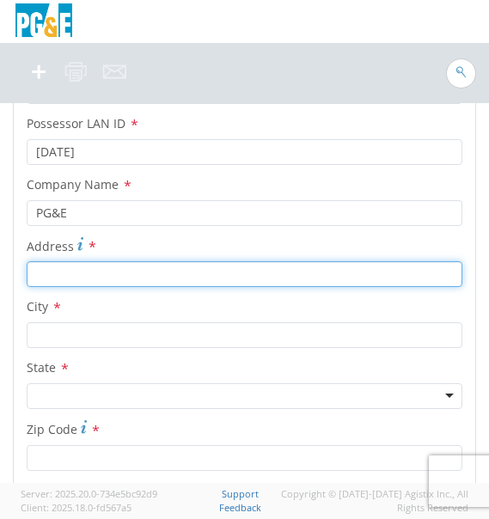
click at [157, 273] on input "Address *" at bounding box center [245, 274] width 436 height 26
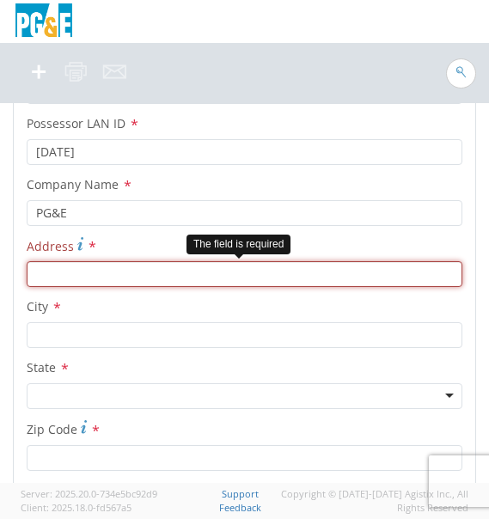
click at [81, 283] on input "Address *" at bounding box center [245, 274] width 436 height 26
paste input "2514 [PERSON_NAME] Grade"
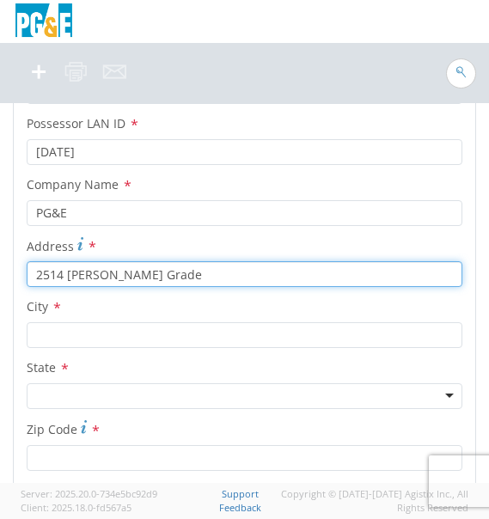
type input "2514 [PERSON_NAME] Grade"
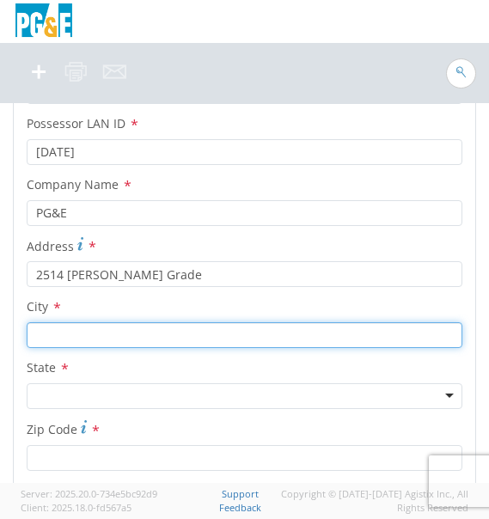
click at [76, 329] on input "text" at bounding box center [245, 335] width 436 height 26
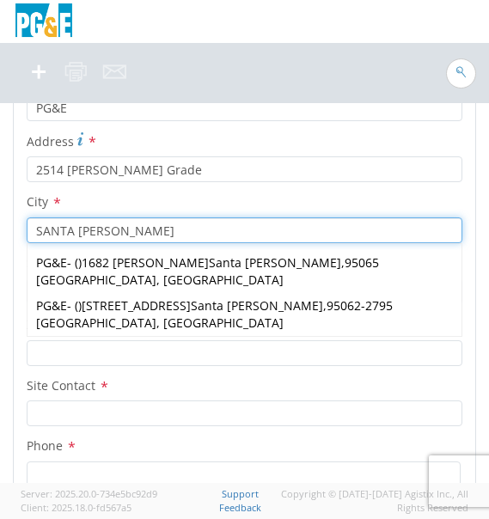
scroll to position [1280, 0]
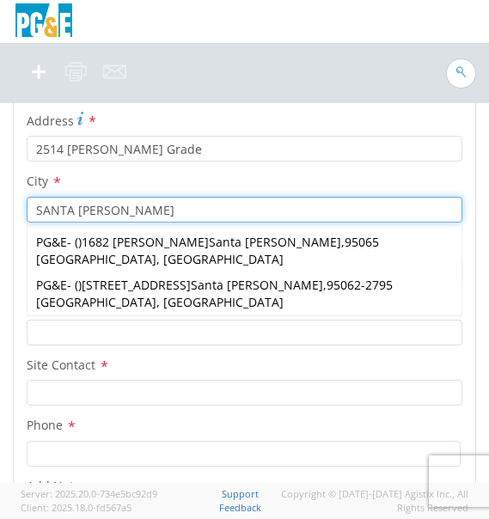
type input "SANTA [PERSON_NAME]"
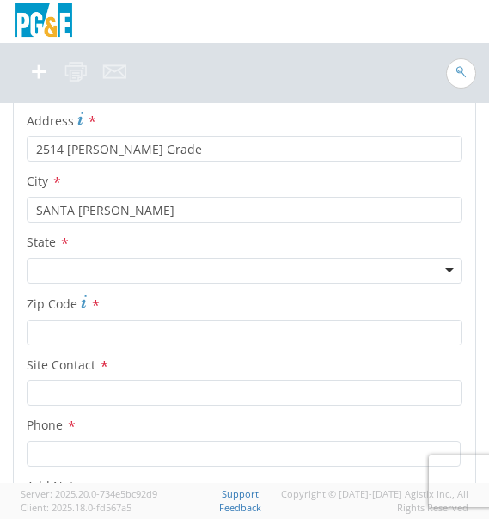
click at [352, 290] on div "Location * (OBSOLETE) [PERSON_NAME] SC - GC TRAILER (OBSOLETE) [GEOGRAPHIC_DATA…" at bounding box center [245, 246] width 462 height 758
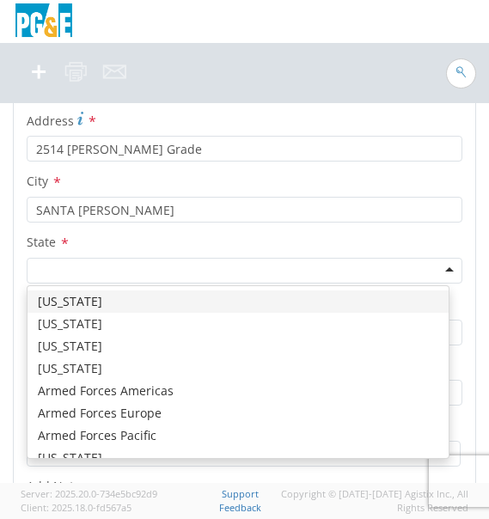
click at [329, 272] on div at bounding box center [245, 271] width 436 height 26
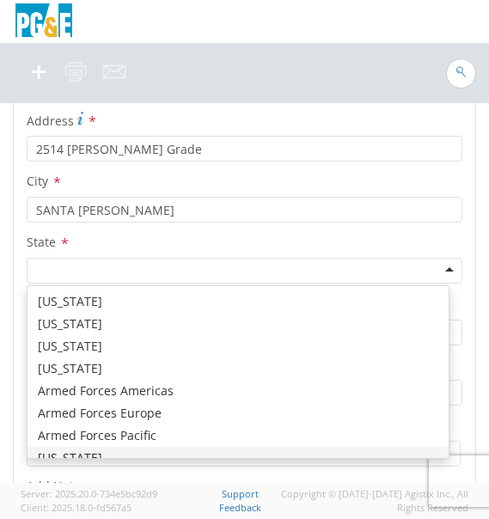
click at [52, 458] on div "[US_STATE] [US_STATE] [US_STATE] [US_STATE] Armed Forces Americas Armed Forces …" at bounding box center [238, 372] width 423 height 174
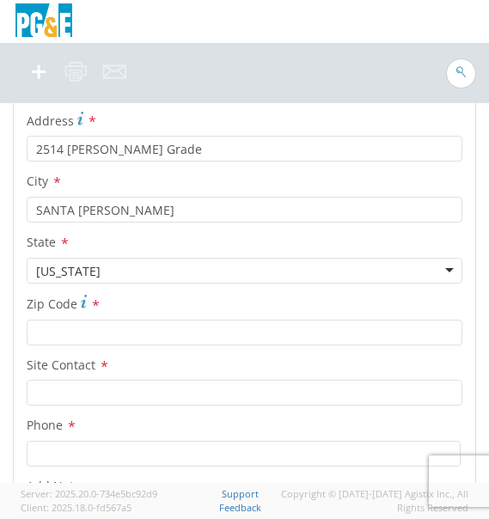
scroll to position [0, 0]
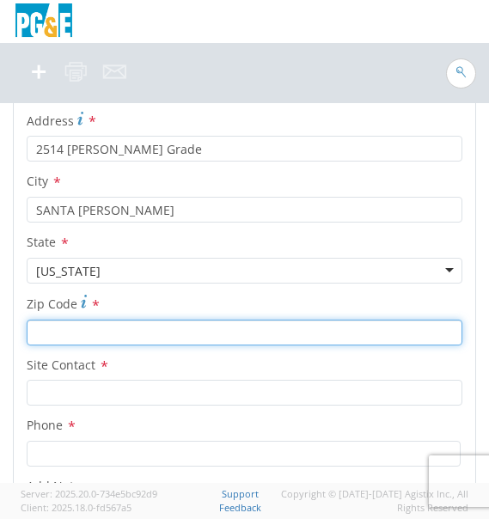
click at [98, 337] on input "Zip Code *" at bounding box center [245, 333] width 436 height 26
type input "95060"
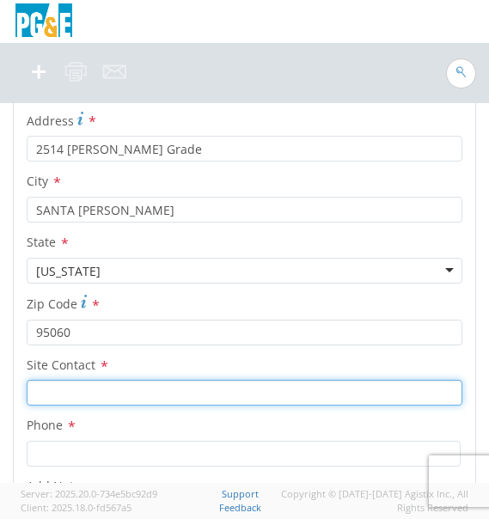
click at [95, 382] on input "text" at bounding box center [245, 393] width 436 height 26
type input "[PERSON_NAME]"
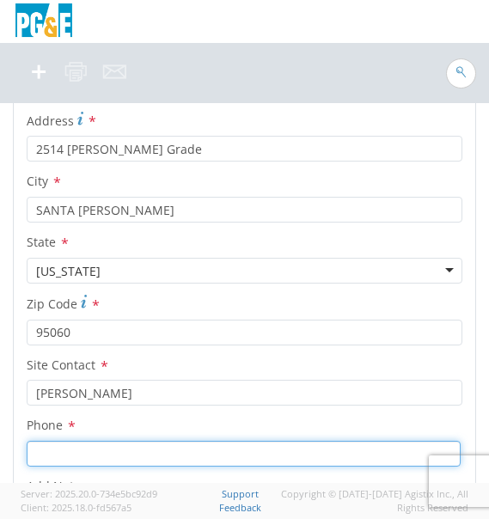
click at [102, 450] on input at bounding box center [244, 454] width 434 height 26
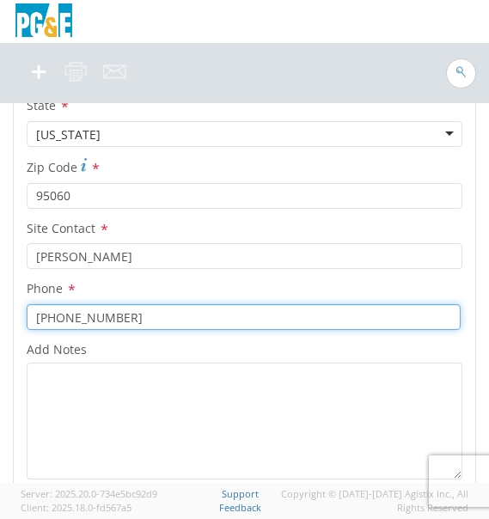
scroll to position [1459, 0]
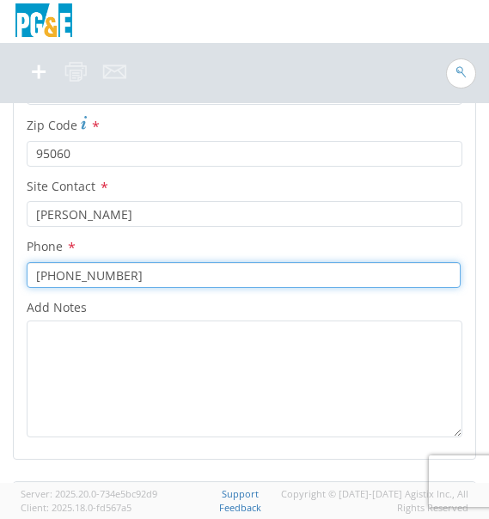
type input "[PHONE_NUMBER]"
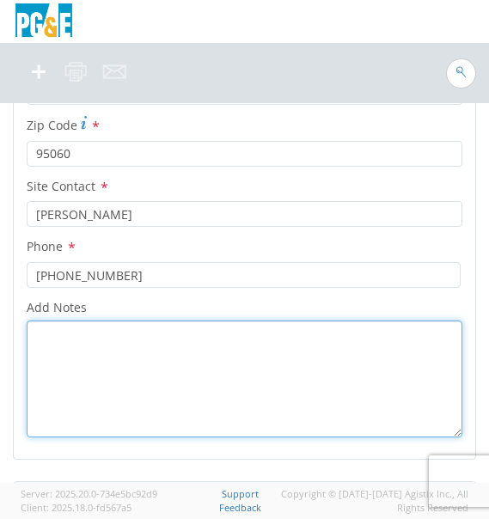
click at [294, 356] on textarea "Add Notes *" at bounding box center [245, 379] width 436 height 117
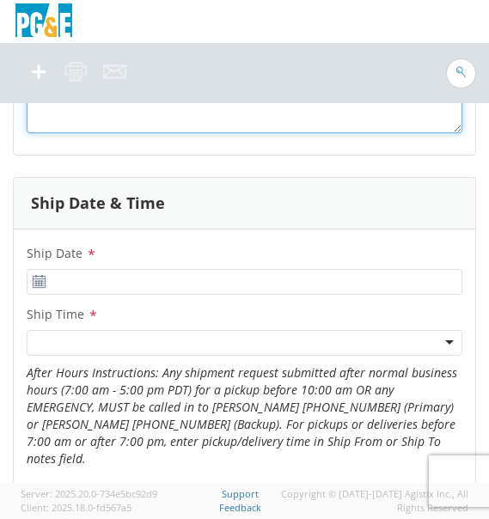
scroll to position [1773, 0]
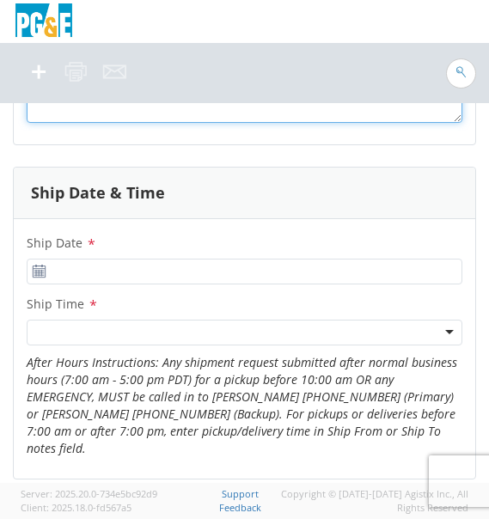
type textarea "[PERSON_NAME] MACHINE"
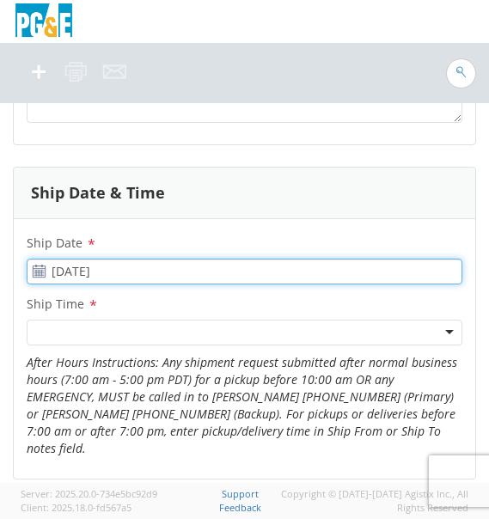
click at [174, 271] on input "[DATE]" at bounding box center [245, 272] width 436 height 26
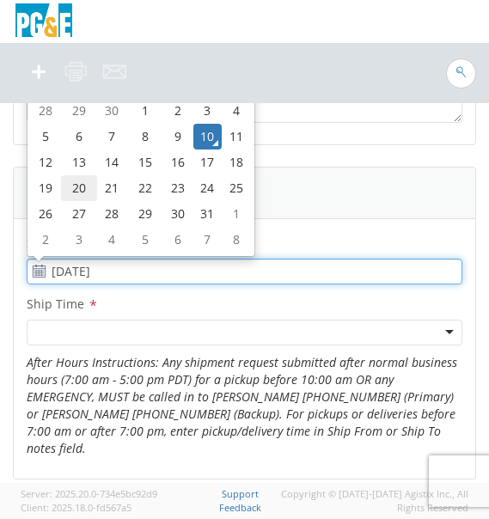
click at [87, 183] on td "20" at bounding box center [79, 188] width 36 height 26
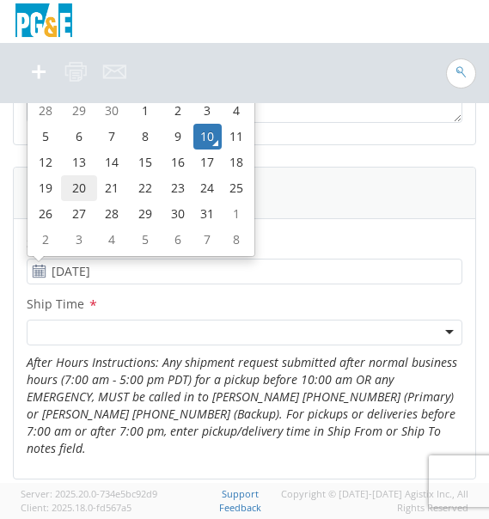
type input "[DATE]"
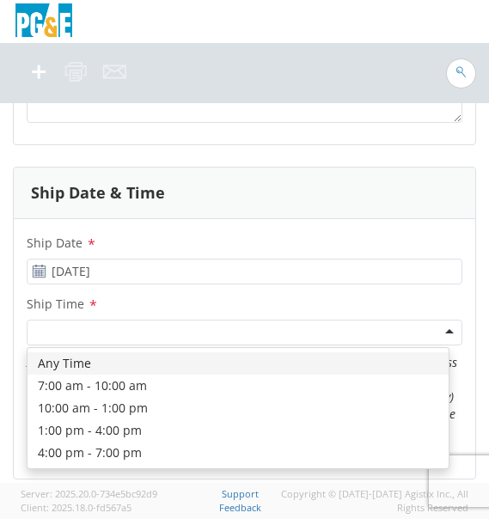
click at [107, 324] on div at bounding box center [245, 333] width 436 height 26
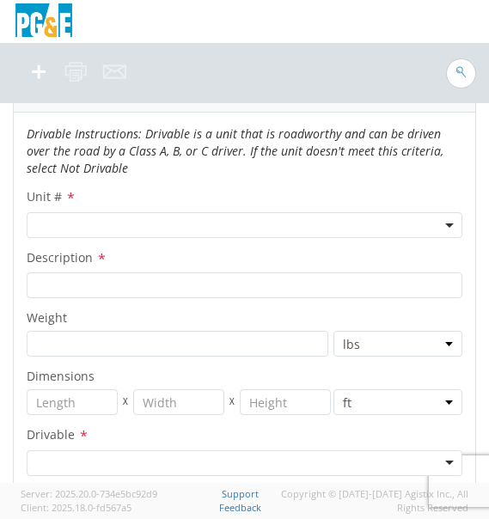
scroll to position [2204, 0]
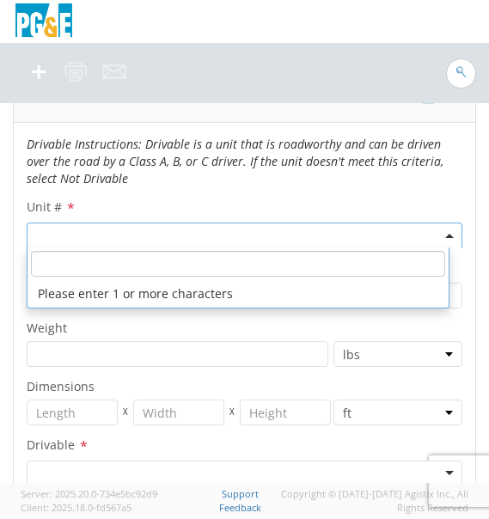
click at [326, 230] on agx-select2 "Please enter 1 or more characters" at bounding box center [245, 233] width 436 height 16
click at [326, 248] on span at bounding box center [238, 264] width 421 height 33
click at [302, 251] on input "search" at bounding box center [238, 264] width 414 height 26
click at [170, 284] on li "Please enter 1 or more characters" at bounding box center [238, 294] width 421 height 28
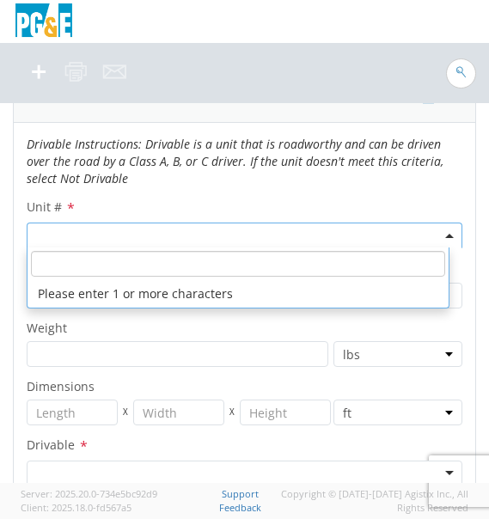
click at [166, 254] on input "search" at bounding box center [238, 264] width 414 height 26
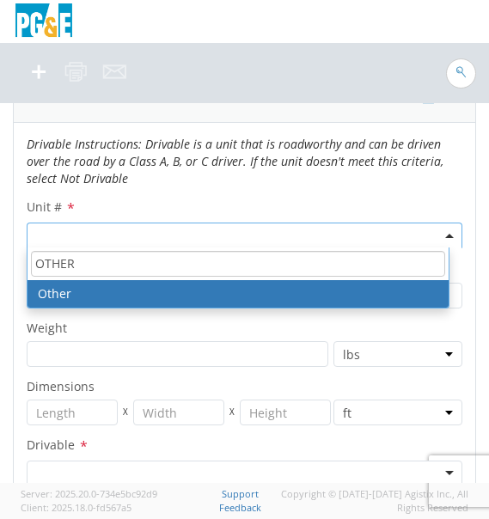
type input "OTHER"
select select "Other"
select select "? undefined:undefined ?"
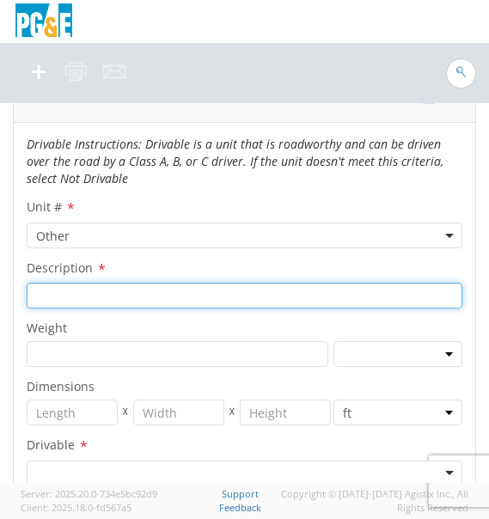
click at [148, 283] on input "Description *" at bounding box center [245, 296] width 436 height 26
type input "[PERSON_NAME] MACHINE"
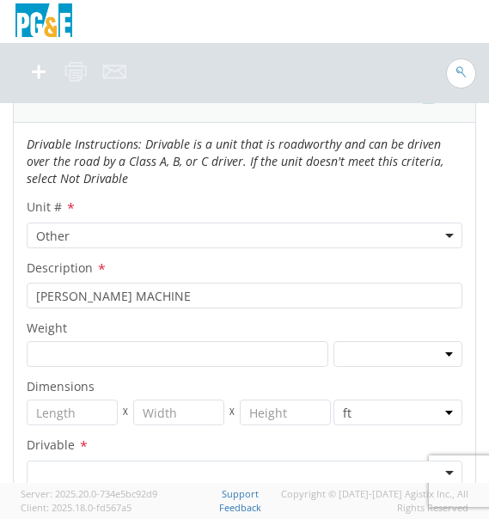
click at [83, 461] on div at bounding box center [245, 474] width 436 height 26
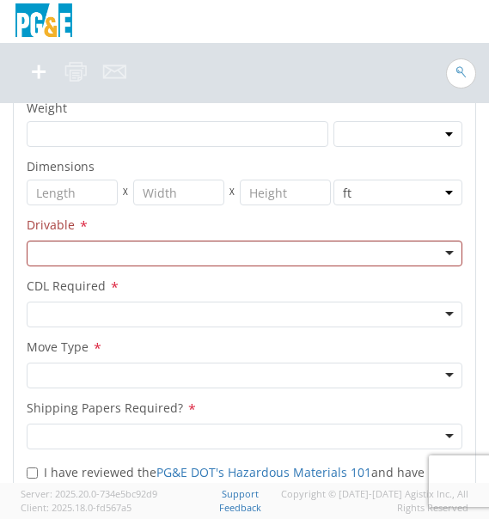
scroll to position [2445, 0]
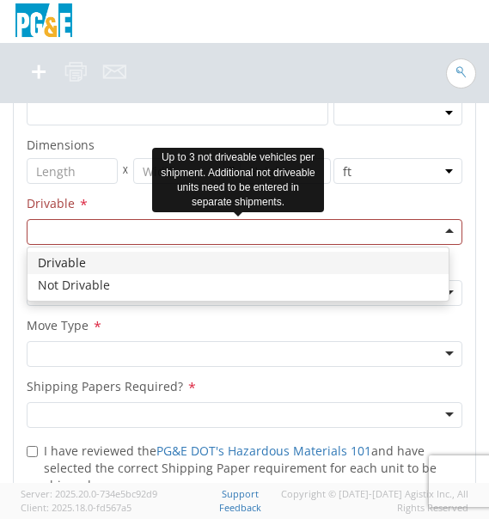
click at [286, 219] on div at bounding box center [245, 232] width 436 height 26
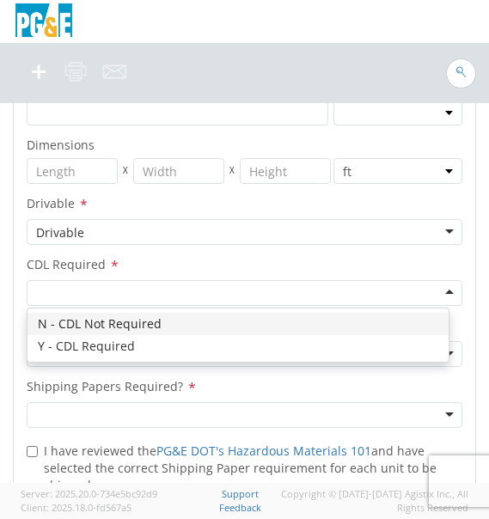
click at [83, 280] on div at bounding box center [245, 293] width 436 height 26
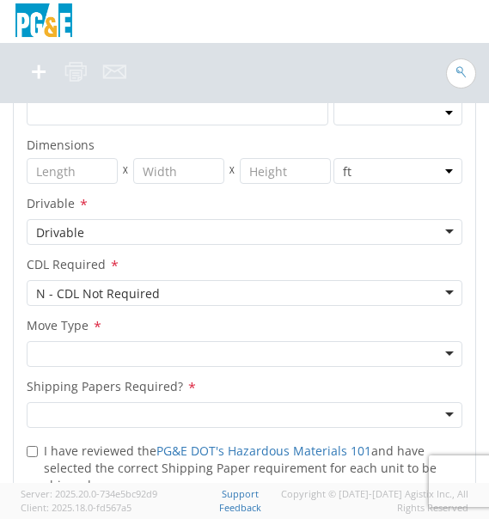
click at [83, 341] on div at bounding box center [245, 354] width 436 height 26
click at [96, 412] on div "Unit # * Other Other Description * [PERSON_NAME] MACHINE Weight * lbs kgs Dimen…" at bounding box center [245, 195] width 462 height 482
click at [97, 407] on div at bounding box center [245, 415] width 436 height 26
click at [37, 446] on input "I have reviewed the PG&E DOT's Hazardous Materials 101 and have selected the co…" at bounding box center [32, 451] width 11 height 11
checkbox input "true"
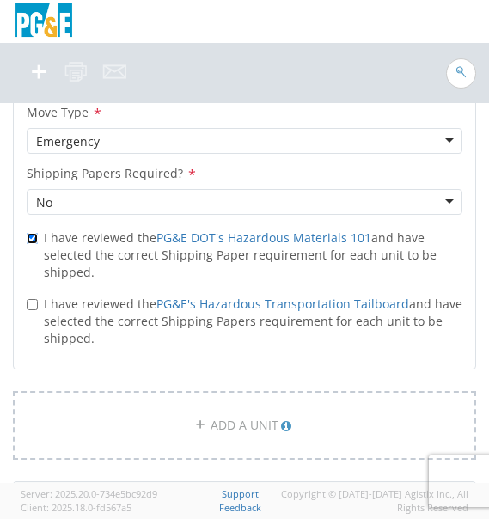
scroll to position [2596, 0]
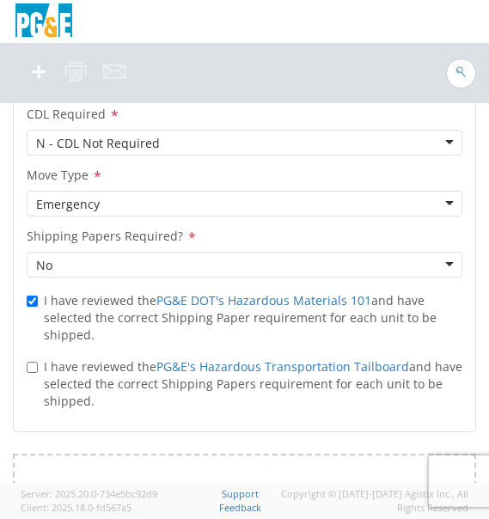
click at [38, 356] on label "I have reviewed the PG&E's Hazardous Transportation Tailboard and have selected…" at bounding box center [245, 383] width 436 height 54
click at [38, 362] on input "I have reviewed the PG&E's Hazardous Transportation Tailboard and have selected…" at bounding box center [32, 367] width 11 height 11
checkbox input "true"
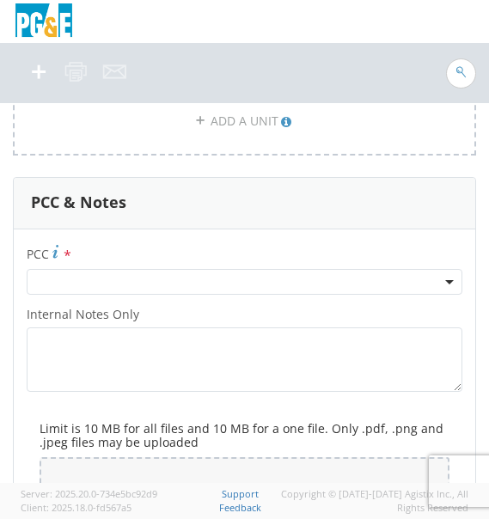
scroll to position [2994, 0]
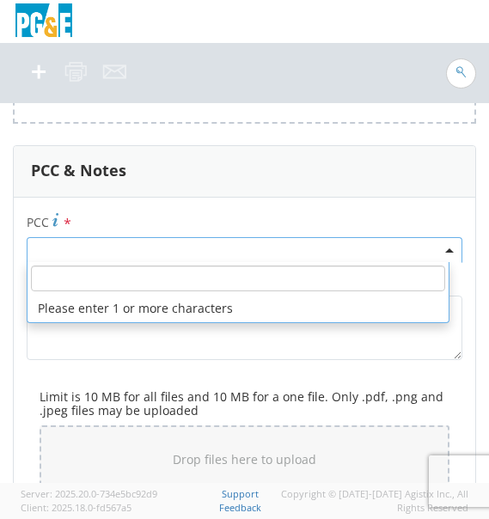
click at [266, 242] on span at bounding box center [245, 250] width 436 height 26
click at [254, 266] on input "number" at bounding box center [238, 279] width 414 height 26
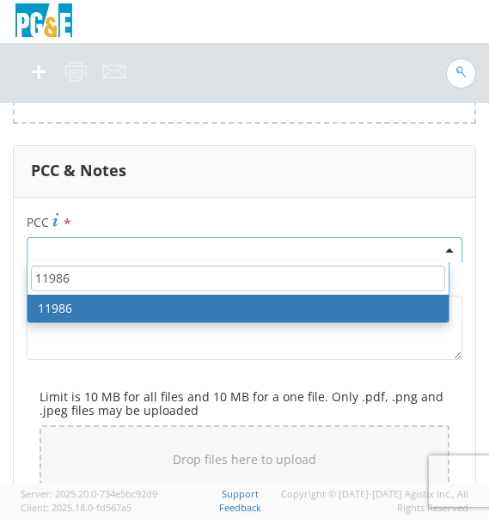
type input "11986"
select select "11986"
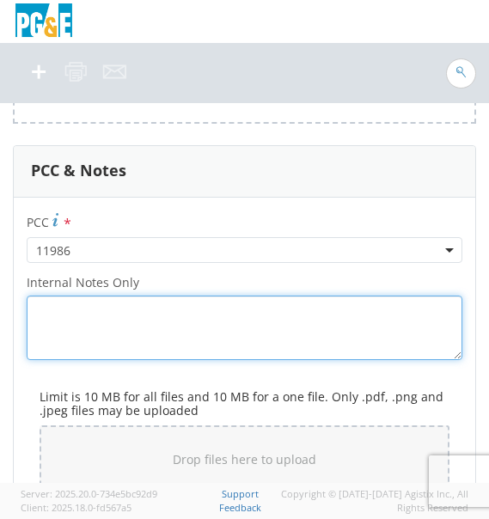
click at [149, 302] on textarea "Internal Notes Only *" at bounding box center [245, 328] width 436 height 64
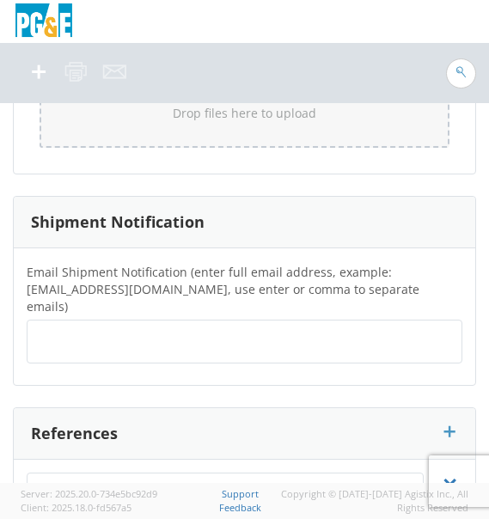
scroll to position [3425, 0]
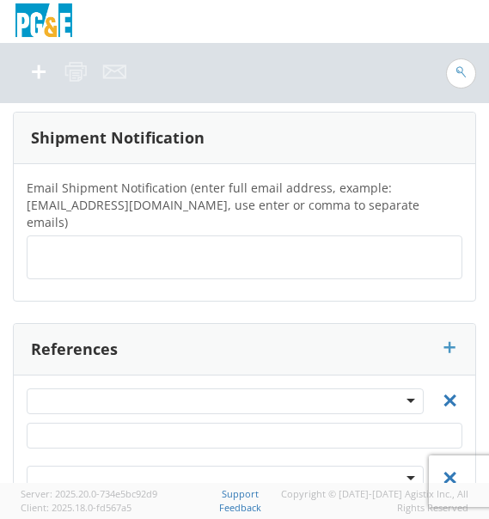
type textarea "[PERSON_NAME] MACHINE"
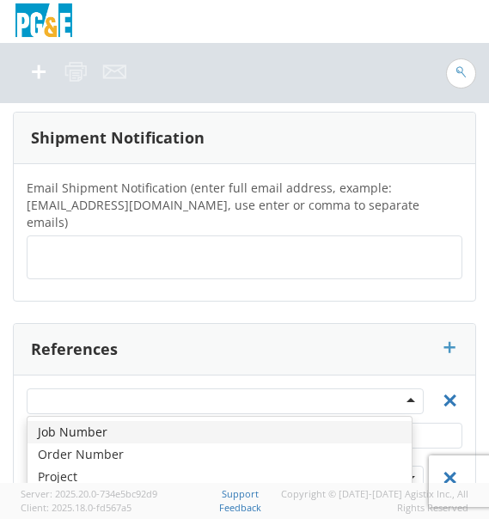
click at [284, 388] on div at bounding box center [225, 401] width 397 height 26
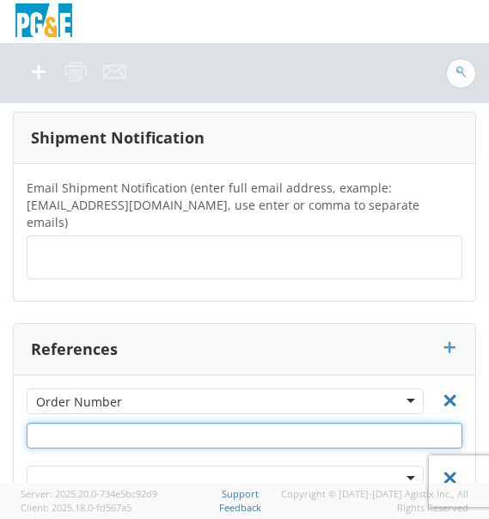
click at [102, 423] on input "text" at bounding box center [245, 436] width 436 height 26
paste input "35395368"
click at [102, 423] on input "text" at bounding box center [245, 436] width 436 height 26
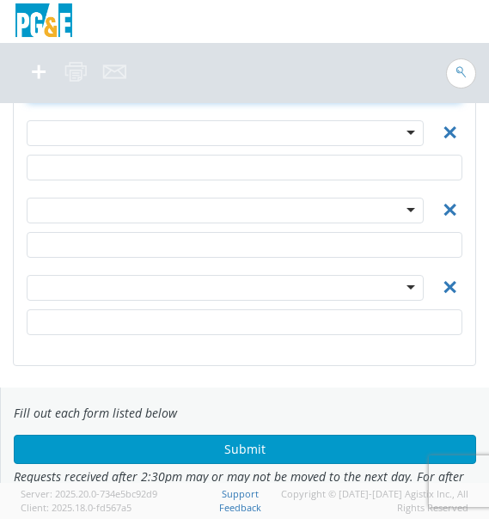
scroll to position [3777, 0]
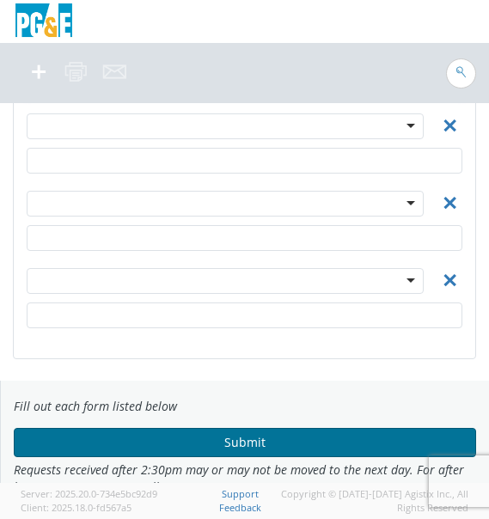
type input "35395368"
click at [239, 428] on button "Submit" at bounding box center [245, 442] width 462 height 29
